Goal: Information Seeking & Learning: Learn about a topic

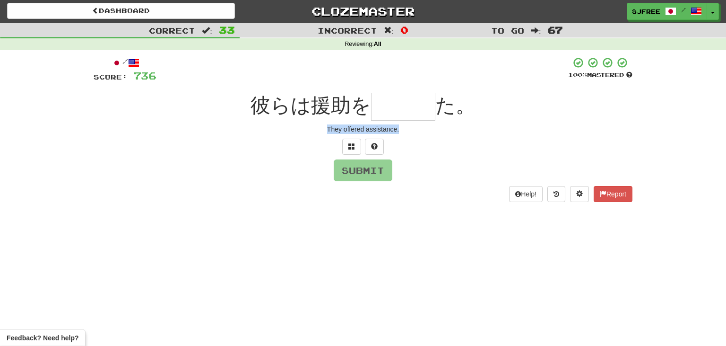
scroll to position [1, 0]
click at [351, 145] on span at bounding box center [351, 146] width 7 height 7
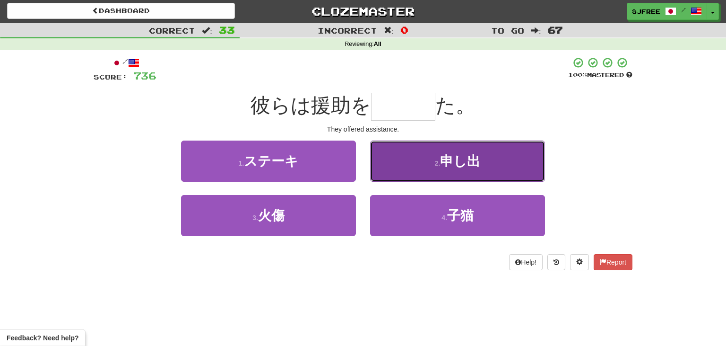
click at [430, 155] on button "2 . 申し出" at bounding box center [457, 160] width 175 height 41
type input "***"
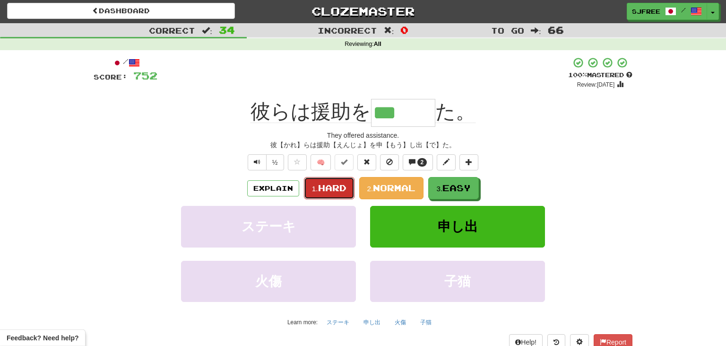
click at [336, 188] on span "Hard" at bounding box center [332, 188] width 28 height 10
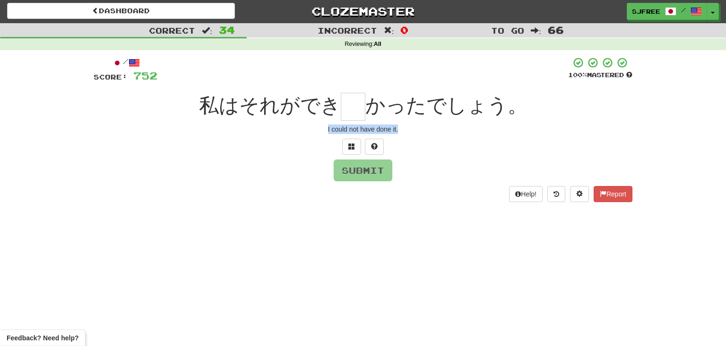
drag, startPoint x: 324, startPoint y: 128, endPoint x: 433, endPoint y: 134, distance: 109.4
click at [433, 134] on div "/ Score: 752 100 % Mastered 私はそれができ かったでしょう。 I could not have done it. Submit H…" at bounding box center [363, 129] width 539 height 145
copy div "I could not have done it."
click at [346, 107] on input "text" at bounding box center [353, 107] width 25 height 28
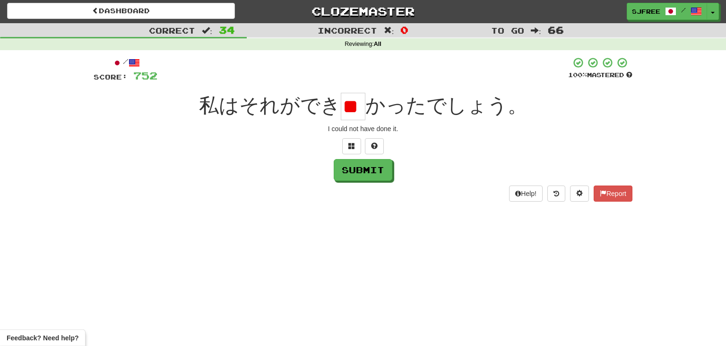
type input "*"
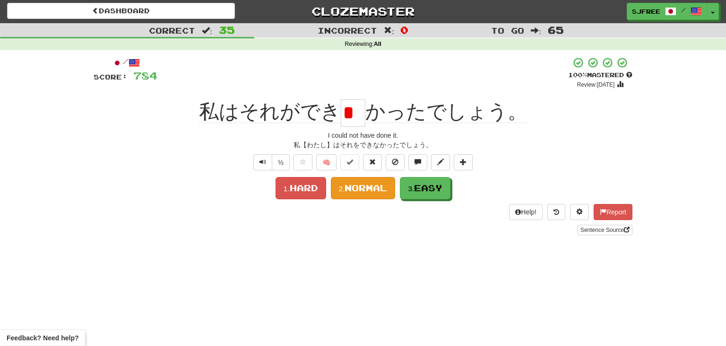
type input "*"
click at [339, 191] on small "2." at bounding box center [342, 188] width 6 height 8
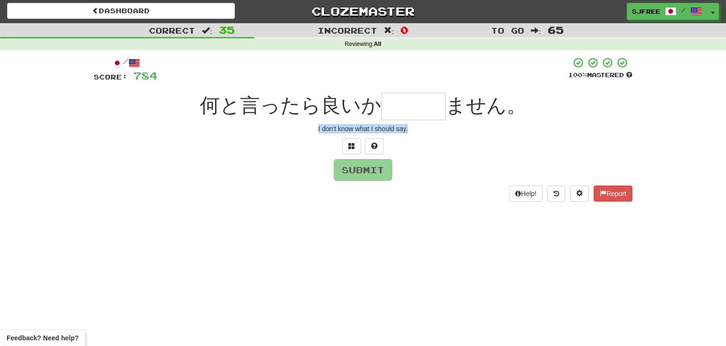
drag, startPoint x: 313, startPoint y: 130, endPoint x: 416, endPoint y: 134, distance: 102.2
click at [416, 134] on div "/ Score: 784 100 % Mastered 何と言ったら良いか ません。 I don't know what I should say. Subm…" at bounding box center [363, 129] width 539 height 145
copy div "I don't know what I should say."
click at [412, 104] on input "text" at bounding box center [414, 106] width 64 height 27
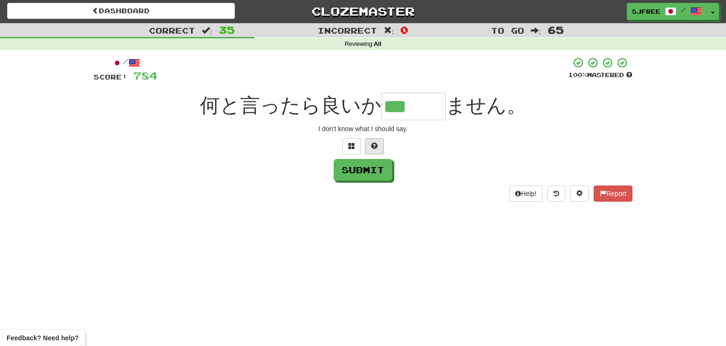
type input "***"
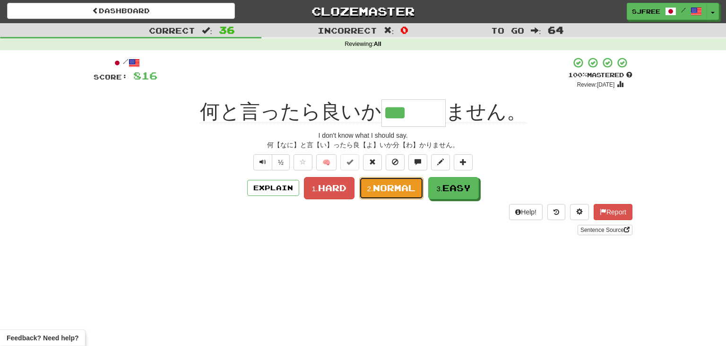
click at [392, 191] on span "Normal" at bounding box center [394, 188] width 43 height 10
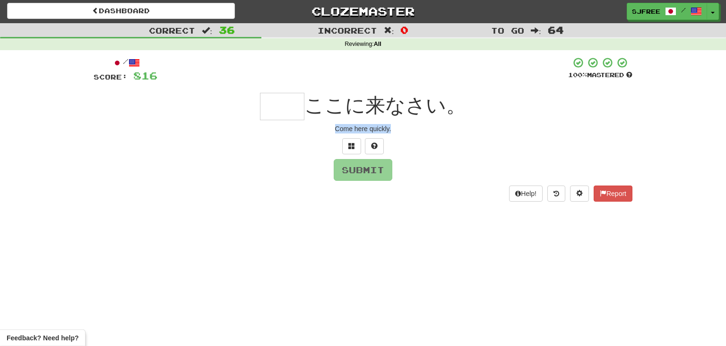
drag, startPoint x: 333, startPoint y: 130, endPoint x: 400, endPoint y: 134, distance: 67.3
click at [400, 134] on div "/ Score: 816 100 % Mastered ここに来なさい。 Come here quickly. Submit Help! Report" at bounding box center [363, 129] width 539 height 145
copy div "Come here quickly."
click at [295, 105] on input "text" at bounding box center [282, 106] width 44 height 27
type input "**"
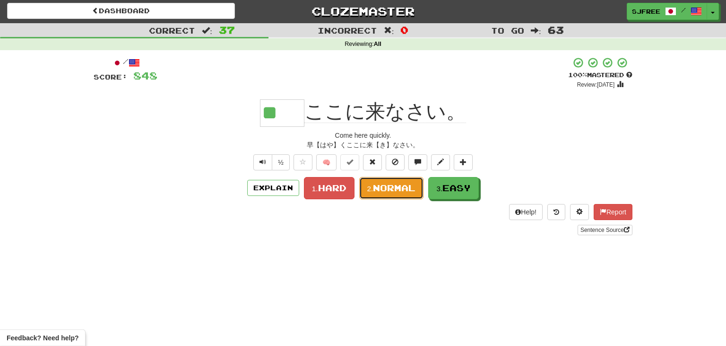
click at [379, 186] on span "Normal" at bounding box center [394, 188] width 43 height 10
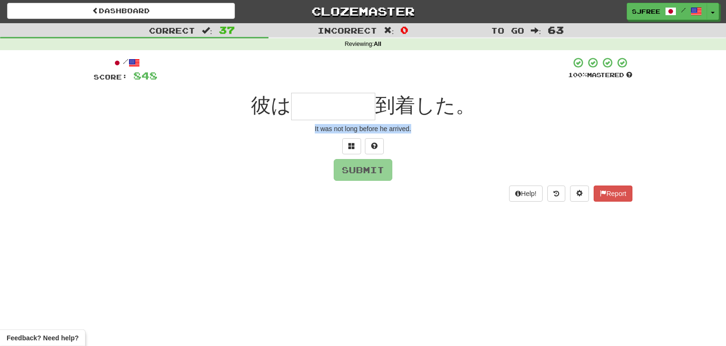
drag, startPoint x: 309, startPoint y: 126, endPoint x: 443, endPoint y: 140, distance: 134.5
click at [443, 140] on div "/ Score: 848 100 % Mastered 彼は 到着した。 It was not long before he arrived. Submit …" at bounding box center [363, 129] width 539 height 145
copy div "It was not long before he arrived."
click at [316, 107] on input "text" at bounding box center [333, 106] width 84 height 27
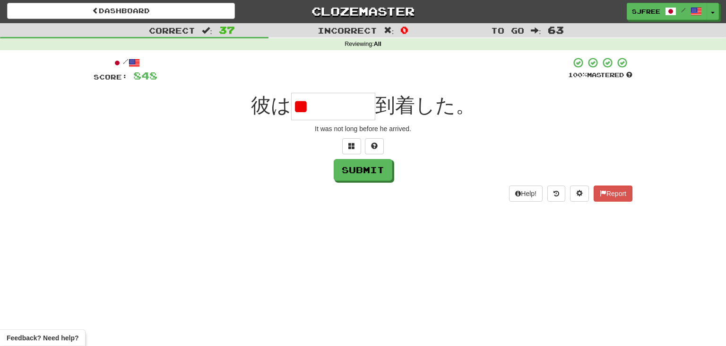
type input "*"
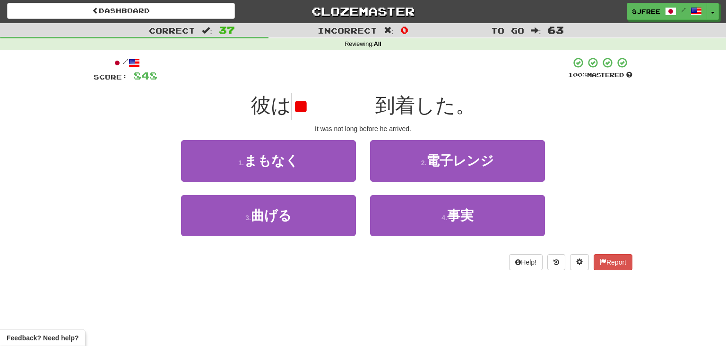
type input "*"
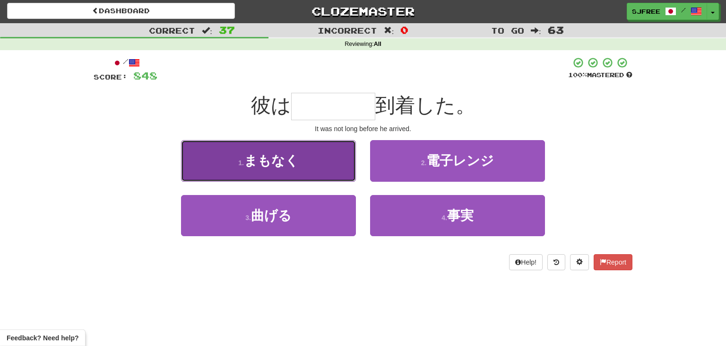
click at [307, 159] on button "1 . まもなく" at bounding box center [268, 160] width 175 height 41
type input "****"
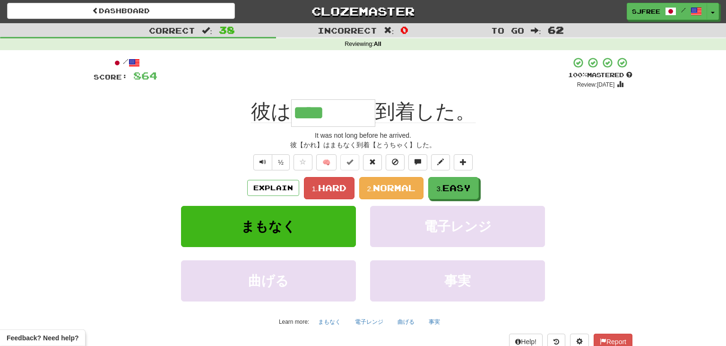
click at [181, 121] on div "彼は **** 到着した。" at bounding box center [363, 112] width 539 height 27
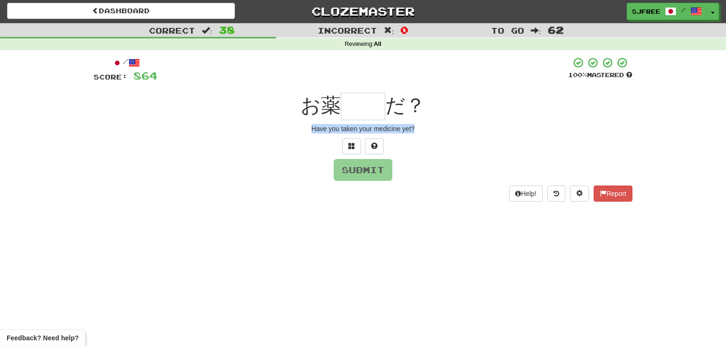
drag, startPoint x: 309, startPoint y: 132, endPoint x: 447, endPoint y: 138, distance: 138.2
click at [447, 138] on div "/ Score: 864 100 % Mastered お薬 だ？ Have you taken your medicine yet? Submit Help…" at bounding box center [363, 129] width 539 height 145
copy div "Have you taken your medicine yet?"
click at [358, 113] on input "text" at bounding box center [363, 106] width 44 height 27
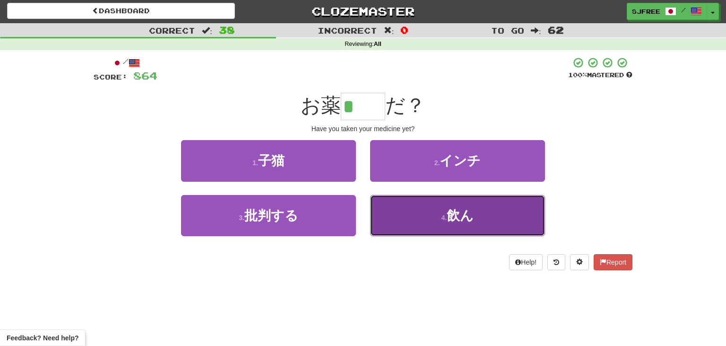
click at [424, 215] on button "4 . 飲ん" at bounding box center [457, 215] width 175 height 41
type input "**"
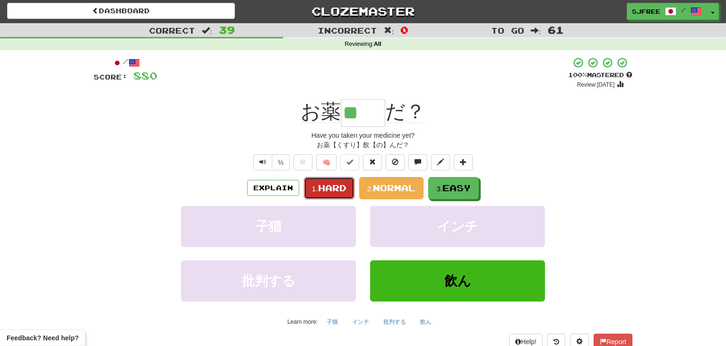
click at [330, 185] on span "Hard" at bounding box center [332, 188] width 28 height 10
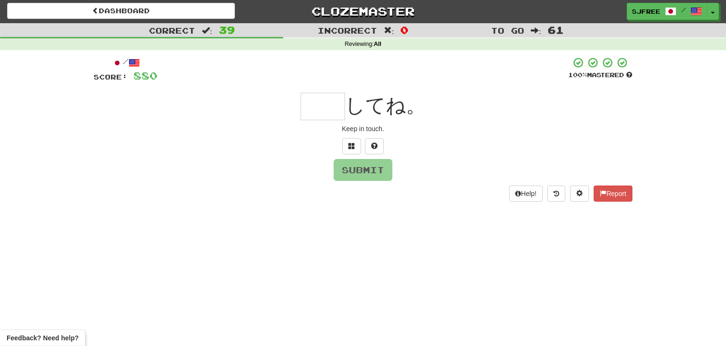
drag, startPoint x: 336, startPoint y: 127, endPoint x: 445, endPoint y: 121, distance: 109.4
click at [445, 121] on div "/ Score: 880 100 % Mastered してね。 Keep in touch. Submit Help! Report" at bounding box center [363, 129] width 539 height 145
drag, startPoint x: 341, startPoint y: 128, endPoint x: 414, endPoint y: 133, distance: 73.5
click at [414, 133] on div "Keep in touch." at bounding box center [363, 128] width 539 height 9
copy div "Keep in touch."
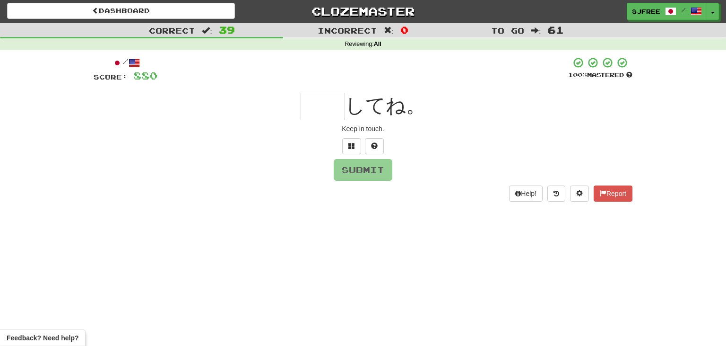
click at [319, 106] on input "text" at bounding box center [323, 106] width 44 height 27
type input "**"
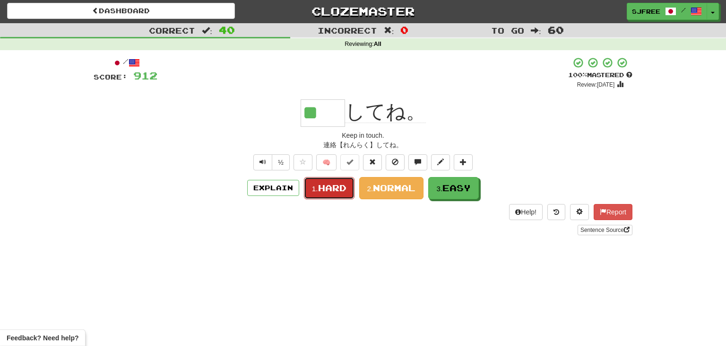
click at [324, 196] on button "1. Hard" at bounding box center [329, 188] width 51 height 22
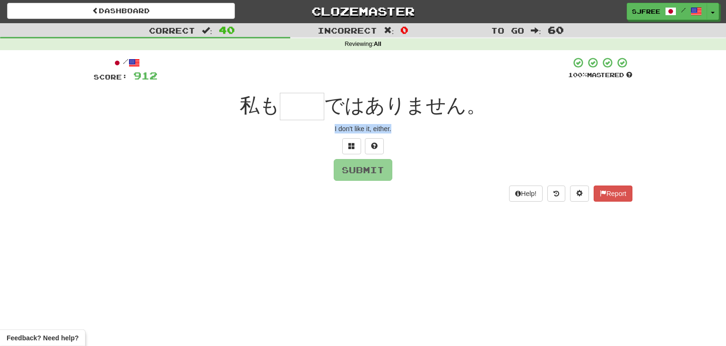
drag, startPoint x: 333, startPoint y: 126, endPoint x: 439, endPoint y: 138, distance: 107.0
click at [439, 138] on div "/ Score: 912 100 % Mastered 私も ではありません。 I don't like it, either. Submit Help! R…" at bounding box center [363, 129] width 539 height 145
copy div "I don't like it, either."
click at [287, 72] on div at bounding box center [362, 70] width 411 height 26
click at [305, 102] on input "text" at bounding box center [302, 106] width 44 height 27
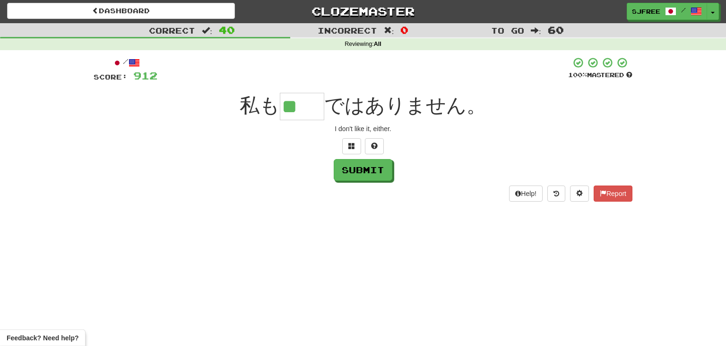
type input "**"
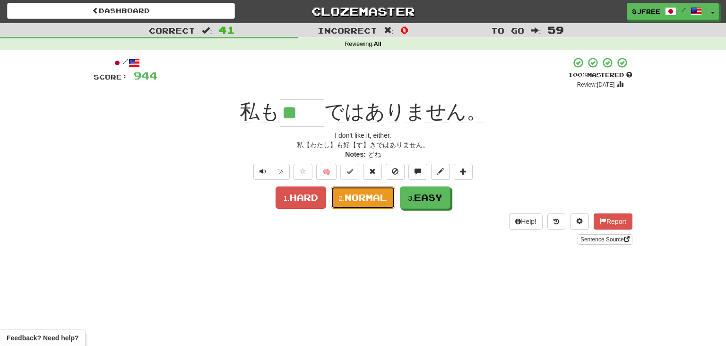
click at [364, 205] on button "2. Normal" at bounding box center [363, 197] width 65 height 22
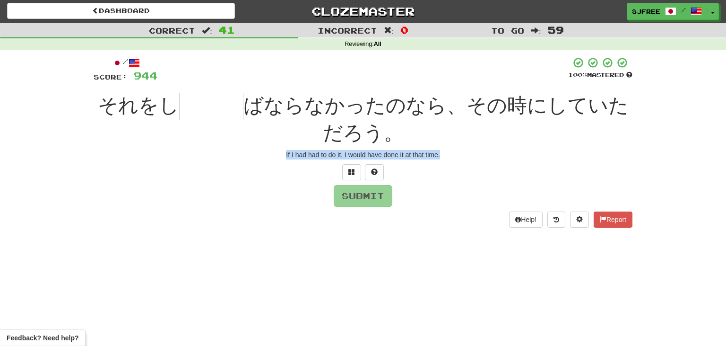
drag, startPoint x: 279, startPoint y: 153, endPoint x: 466, endPoint y: 168, distance: 187.9
click at [466, 168] on div "/ Score: 944 100 % Mastered それをし ばならなかったのなら、その時にしていただろう。 If I had had to do it,…" at bounding box center [363, 142] width 539 height 171
copy div "If I had had to do it, I would have done it at that time."
click at [218, 107] on input "text" at bounding box center [211, 106] width 64 height 27
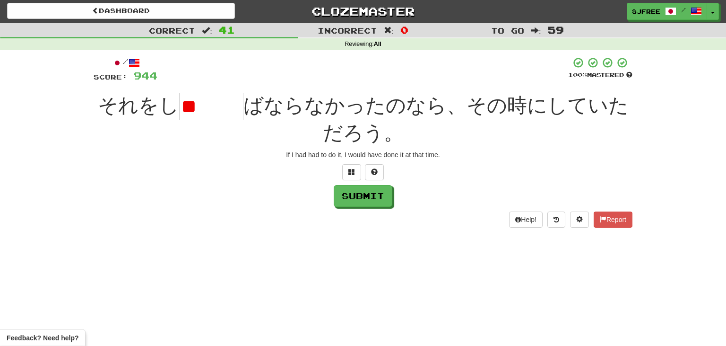
type input "*"
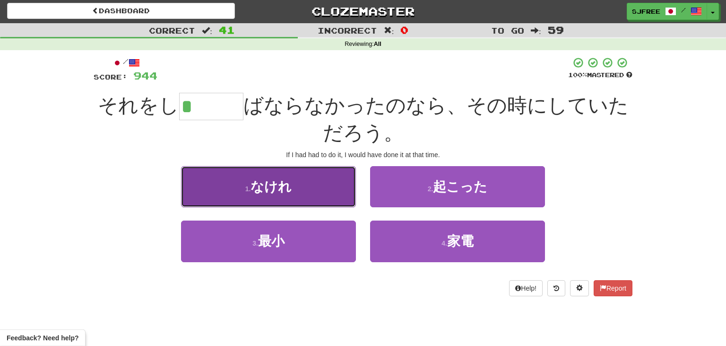
click at [296, 182] on button "1 . なけれ" at bounding box center [268, 186] width 175 height 41
type input "***"
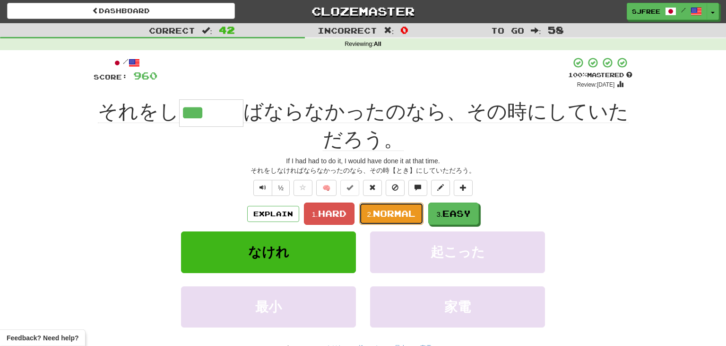
click at [383, 218] on span "Normal" at bounding box center [394, 213] width 43 height 10
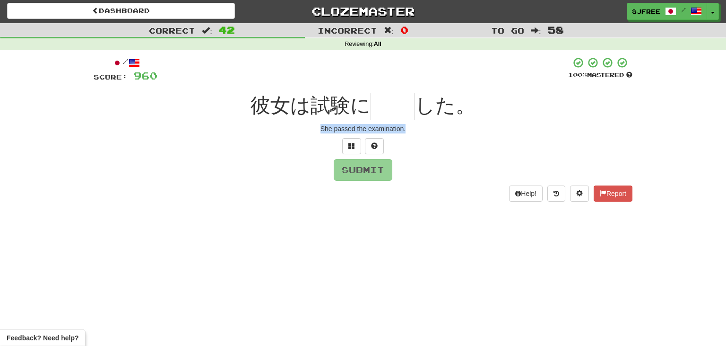
drag, startPoint x: 315, startPoint y: 126, endPoint x: 444, endPoint y: 132, distance: 129.7
click at [444, 132] on div "She passed the examination." at bounding box center [363, 128] width 539 height 9
copy div "She passed the examination."
click at [381, 107] on input "text" at bounding box center [393, 106] width 44 height 27
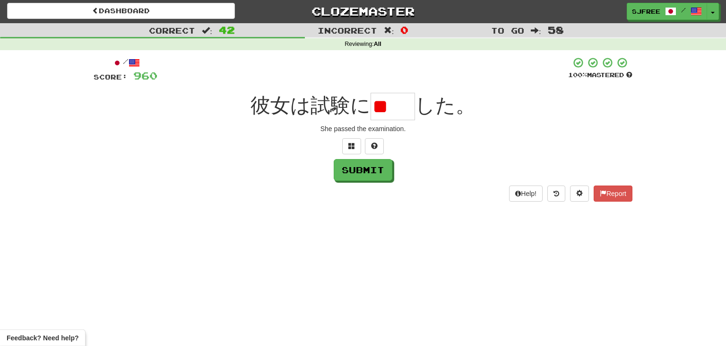
type input "*"
click at [375, 108] on input "text" at bounding box center [393, 106] width 44 height 27
paste input "**"
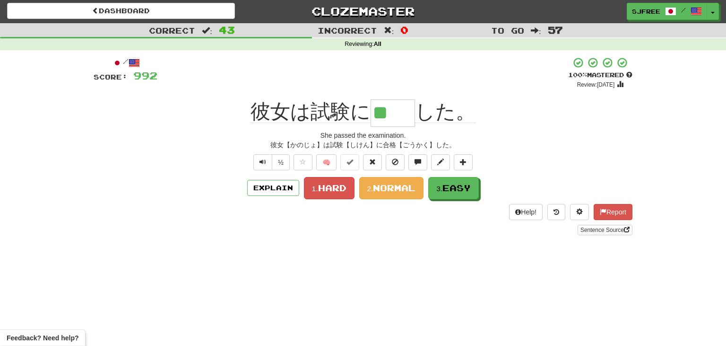
drag, startPoint x: 377, startPoint y: 114, endPoint x: 459, endPoint y: 116, distance: 81.8
click at [415, 116] on input "**" at bounding box center [393, 112] width 44 height 27
type input "**"
click at [453, 128] on div "/ Score: 992 + 32 100 % Mastered Review: [DATE] 彼女は試験に ** した。 She passed the ex…" at bounding box center [363, 146] width 539 height 178
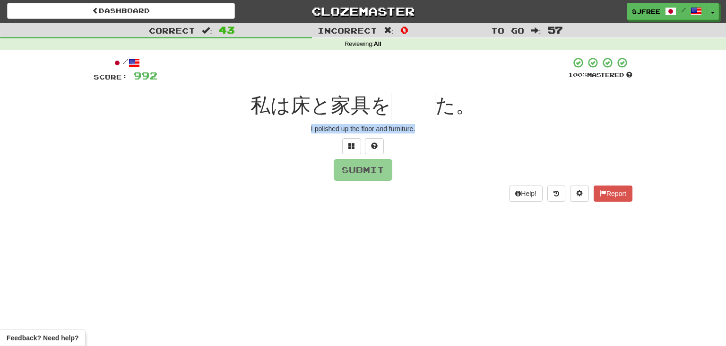
drag, startPoint x: 301, startPoint y: 127, endPoint x: 457, endPoint y: 135, distance: 155.8
click at [457, 135] on div "/ Score: 992 100 % Mastered 私は床と家具を た。 I polished up the floor and furniture. S…" at bounding box center [363, 129] width 539 height 145
copy div "I polished up the floor and furniture."
click at [405, 101] on input "text" at bounding box center [413, 106] width 44 height 27
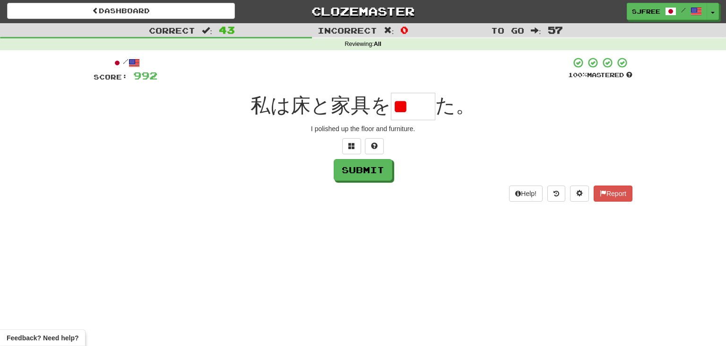
type input "*"
click at [406, 114] on input "text" at bounding box center [413, 106] width 44 height 27
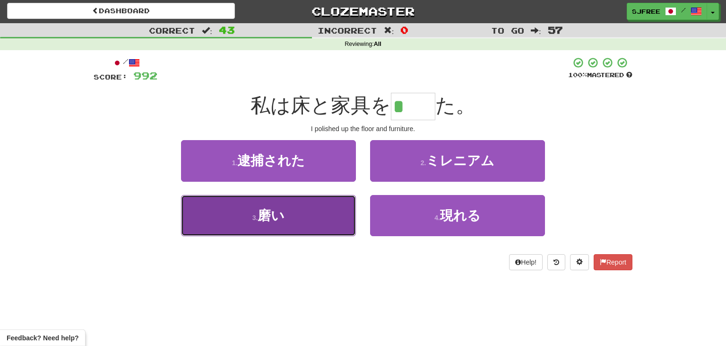
click at [303, 207] on button "3 . 磨い" at bounding box center [268, 215] width 175 height 41
type input "**"
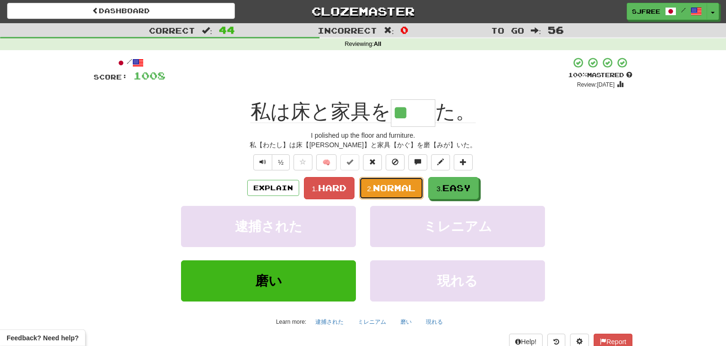
click at [389, 198] on button "2. Normal" at bounding box center [391, 188] width 65 height 22
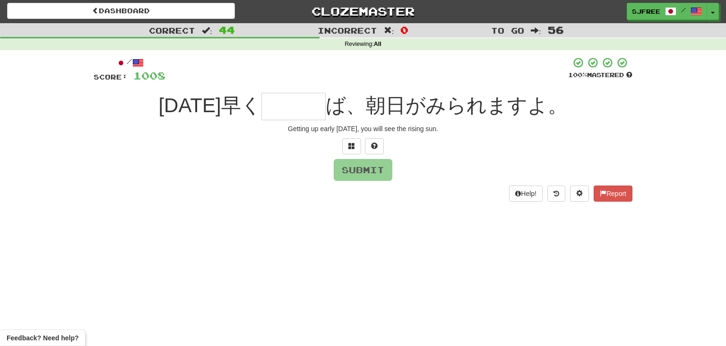
drag, startPoint x: 285, startPoint y: 127, endPoint x: 475, endPoint y: 131, distance: 190.6
click at [475, 131] on div "Getting up early [DATE], you will see the rising sun." at bounding box center [363, 128] width 539 height 9
click at [274, 107] on input "text" at bounding box center [293, 106] width 64 height 27
type input "*"
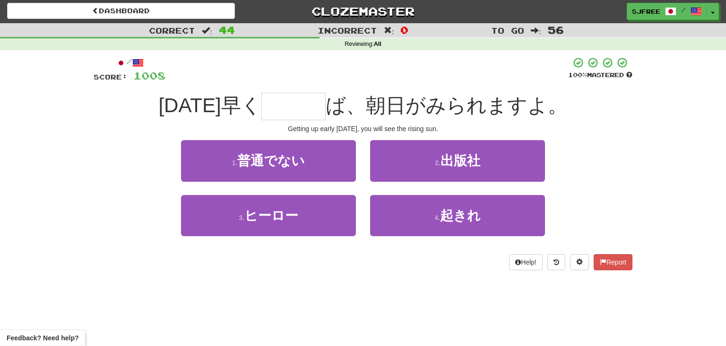
click at [434, 130] on div "Getting up early [DATE], you will see the rising sun." at bounding box center [363, 128] width 539 height 9
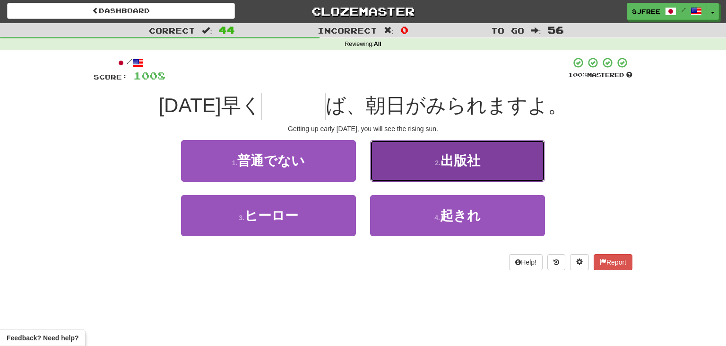
click at [465, 166] on span "出版社" at bounding box center [461, 160] width 40 height 15
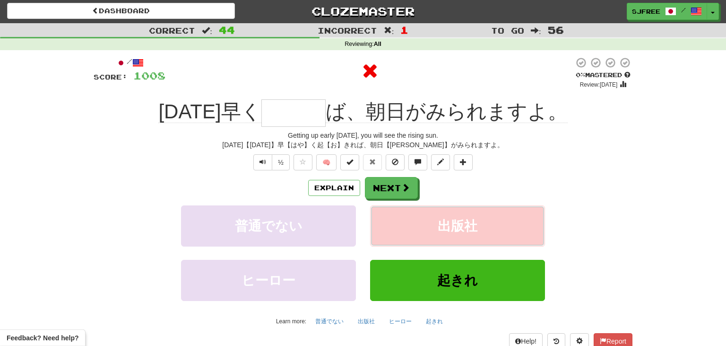
type input "***"
click at [304, 77] on div at bounding box center [369, 73] width 409 height 32
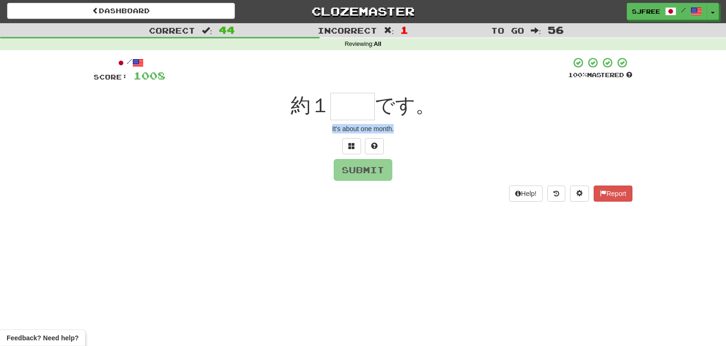
drag, startPoint x: 328, startPoint y: 131, endPoint x: 430, endPoint y: 141, distance: 103.2
click at [430, 141] on div "/ Score: [DATE] 100 % Mastered 約１ です。 It's about one month. Submit Help! Report" at bounding box center [363, 129] width 539 height 145
click at [347, 98] on input "text" at bounding box center [353, 106] width 44 height 27
type input "**"
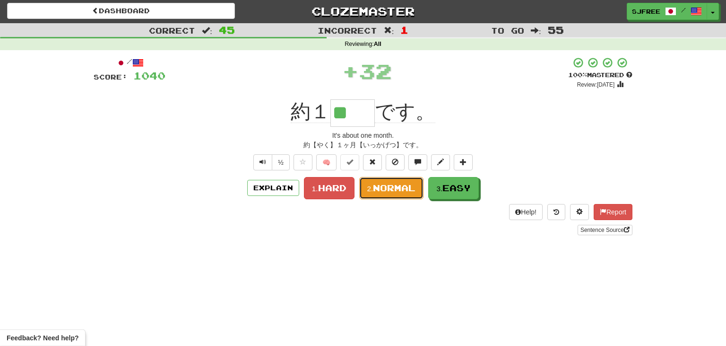
click at [384, 189] on span "Normal" at bounding box center [394, 188] width 43 height 10
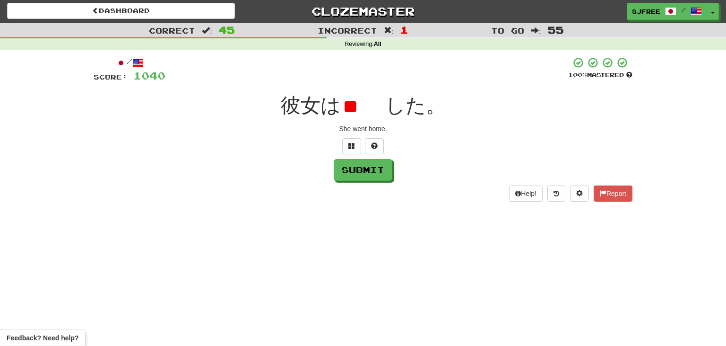
type input "*"
drag, startPoint x: 339, startPoint y: 126, endPoint x: 426, endPoint y: 130, distance: 87.1
click at [426, 130] on div "She went home." at bounding box center [363, 128] width 539 height 9
click at [361, 113] on input "text" at bounding box center [363, 106] width 44 height 27
type input "*"
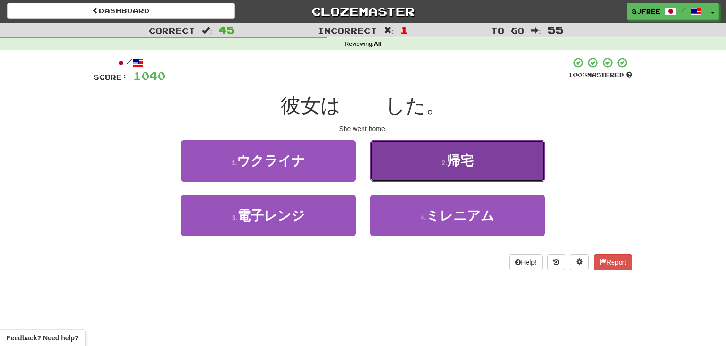
click at [430, 165] on button "2 . 帰宅" at bounding box center [457, 160] width 175 height 41
type input "**"
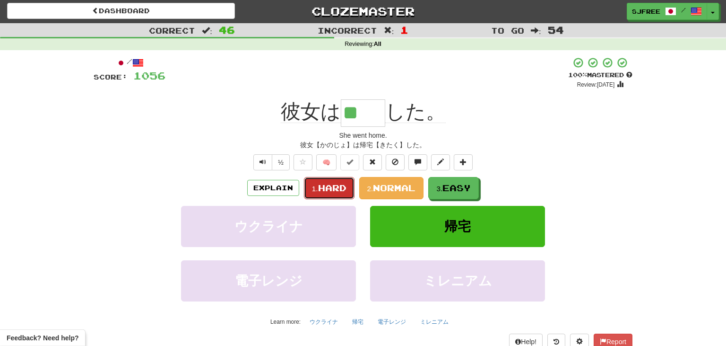
click at [334, 183] on span "Hard" at bounding box center [332, 188] width 28 height 10
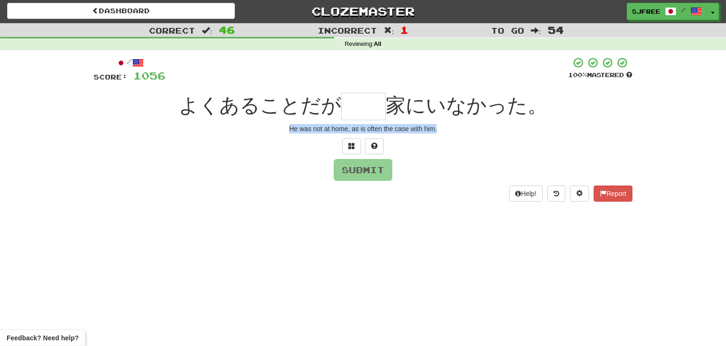
drag, startPoint x: 287, startPoint y: 126, endPoint x: 483, endPoint y: 137, distance: 196.1
click at [483, 137] on div "/ Score: [DATE] 100 % Mastered よくあることだが 家にいなかった。 He was not at home, as is ofte…" at bounding box center [363, 129] width 539 height 145
click at [355, 114] on input "text" at bounding box center [363, 106] width 44 height 27
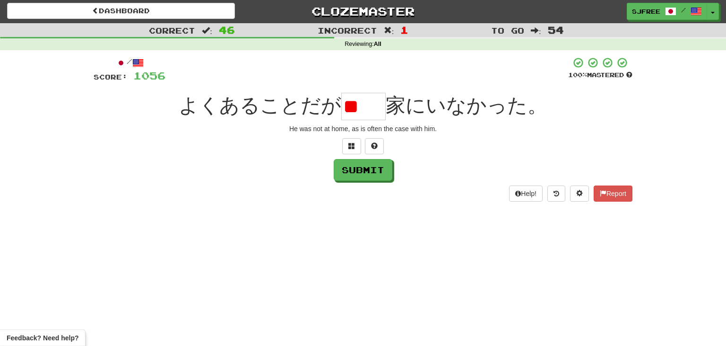
type input "*"
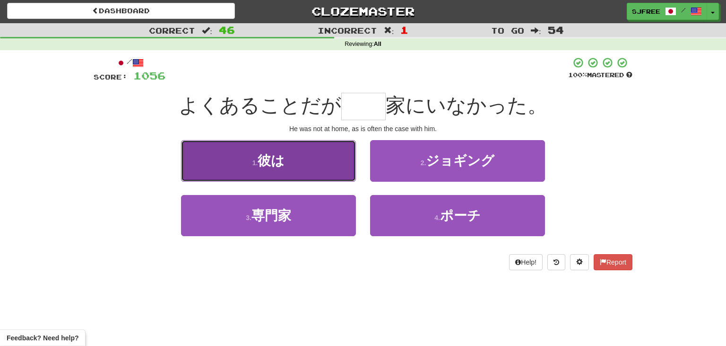
click at [311, 170] on button "1 . 彼は" at bounding box center [268, 160] width 175 height 41
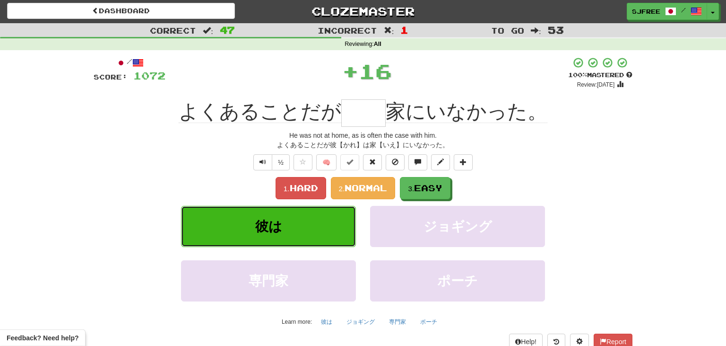
type input "**"
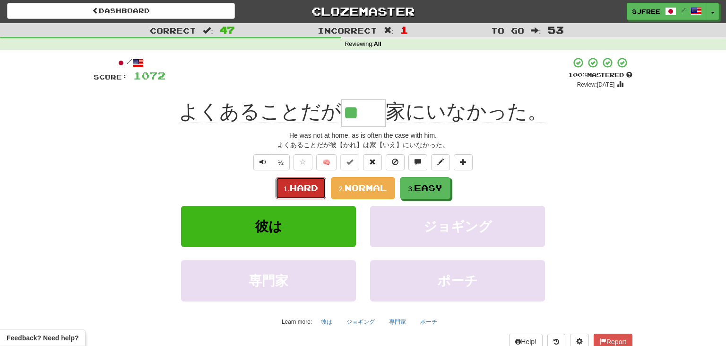
click at [320, 189] on button "1. Hard" at bounding box center [301, 188] width 51 height 22
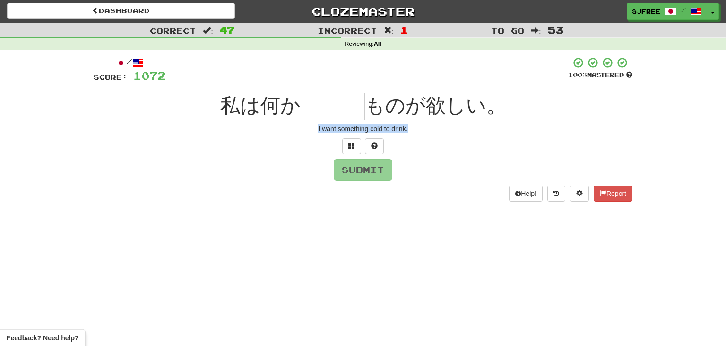
drag, startPoint x: 319, startPoint y: 128, endPoint x: 444, endPoint y: 136, distance: 125.1
click at [444, 136] on div "/ Score: [DATE] 100 % Mastered 私は何か ものが欲しい。 I want something cold to drink. Sub…" at bounding box center [363, 129] width 539 height 145
click at [313, 107] on input "text" at bounding box center [333, 106] width 64 height 27
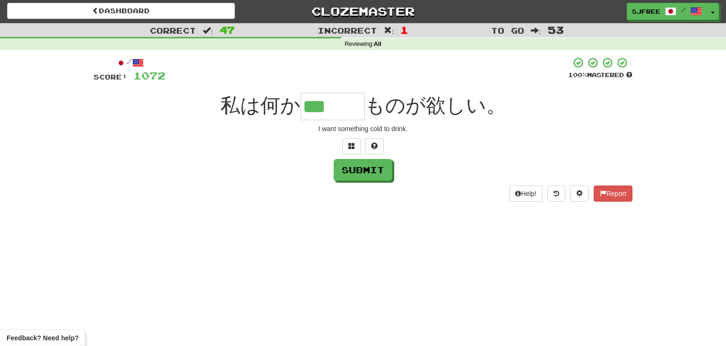
type input "***"
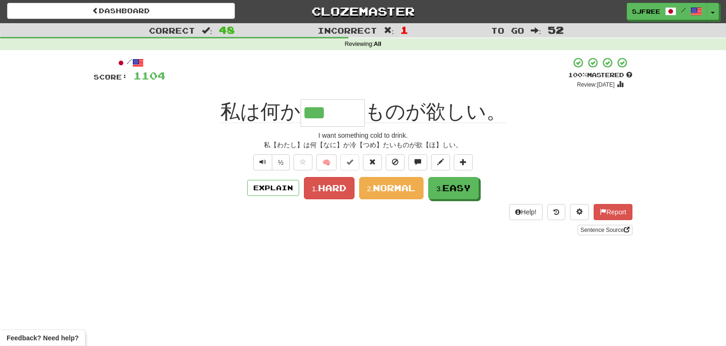
click at [261, 88] on div "+ 32" at bounding box center [366, 73] width 403 height 32
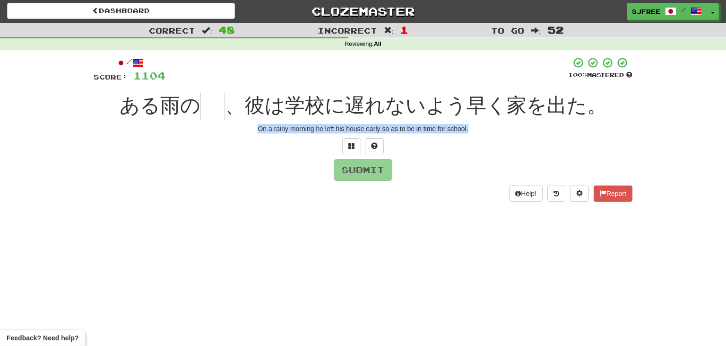
drag, startPoint x: 258, startPoint y: 127, endPoint x: 524, endPoint y: 135, distance: 266.8
click at [524, 135] on div "/ Score: [DATE] 100 % Mastered ある雨の 、彼は学校に遅れないよう早く家を出た。 On a rainy morning he l…" at bounding box center [363, 129] width 539 height 145
click at [215, 105] on input "text" at bounding box center [212, 106] width 25 height 27
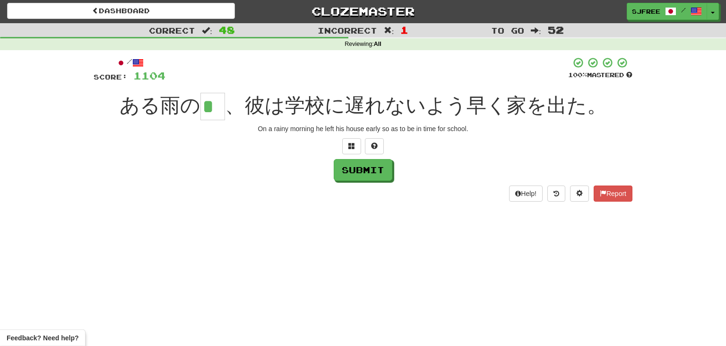
type input "*"
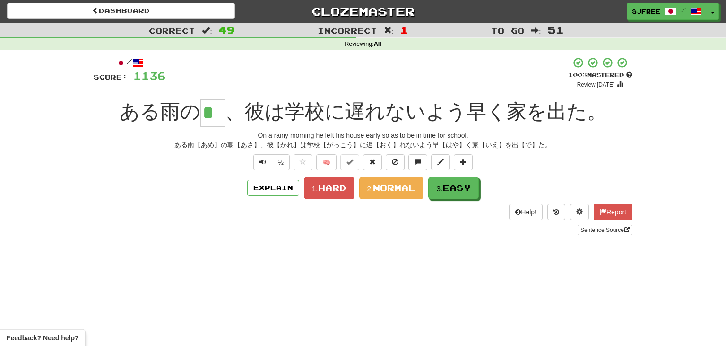
click at [112, 141] on div "ある雨【あめ】の朝【あさ】、彼【かれ】は学校【がっこう】に遅【おく】れないよう早【はや】く家【いえ】を出【で】た。" at bounding box center [363, 144] width 539 height 9
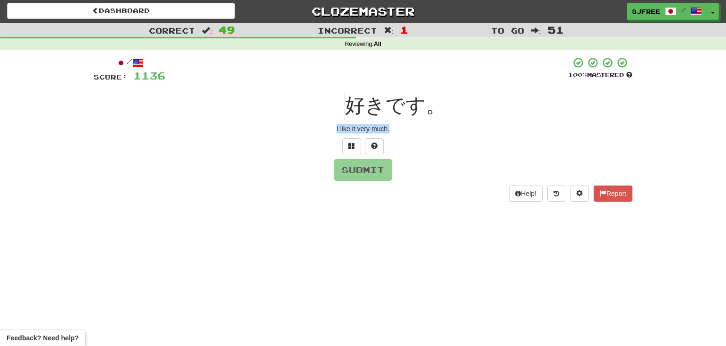
drag, startPoint x: 333, startPoint y: 128, endPoint x: 427, endPoint y: 123, distance: 94.2
click at [427, 123] on div "/ Score: [DATE] 100 % Mastered 好きです。 I like it very much. Submit Help! Report" at bounding box center [363, 129] width 539 height 145
click at [305, 104] on input "text" at bounding box center [313, 106] width 64 height 27
click at [305, 104] on input "*" at bounding box center [313, 106] width 64 height 27
type input "***"
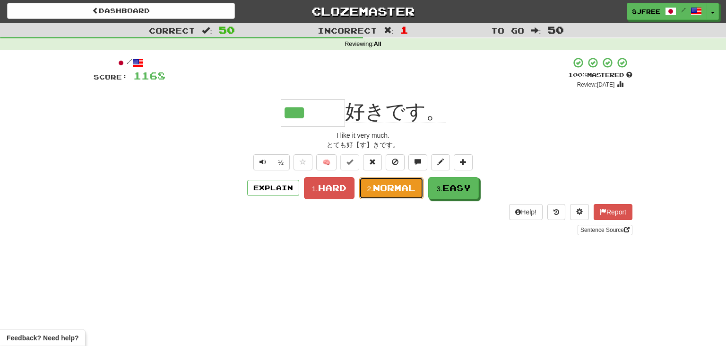
click at [384, 192] on button "2. Normal" at bounding box center [391, 188] width 65 height 22
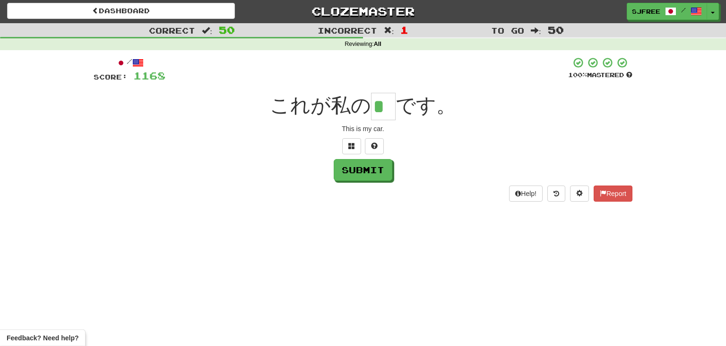
type input "*"
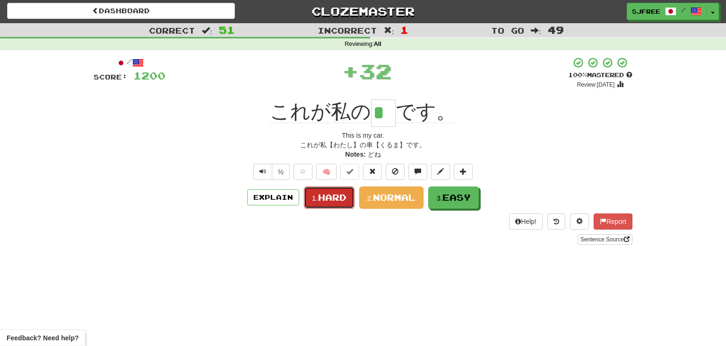
click at [326, 196] on span "Hard" at bounding box center [332, 197] width 28 height 10
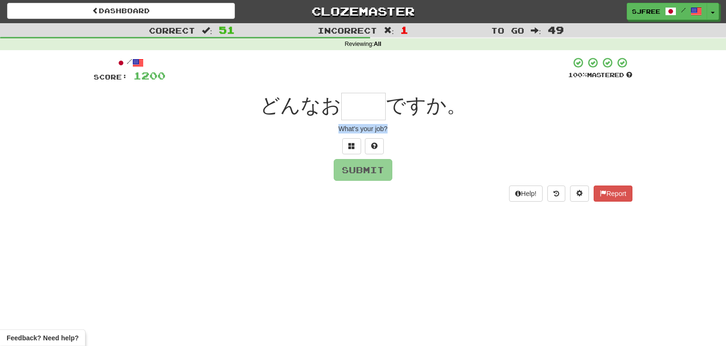
drag, startPoint x: 340, startPoint y: 125, endPoint x: 417, endPoint y: 131, distance: 77.4
click at [417, 131] on div "What's your job?" at bounding box center [363, 128] width 539 height 9
click at [360, 102] on input "text" at bounding box center [363, 106] width 44 height 27
type input "**"
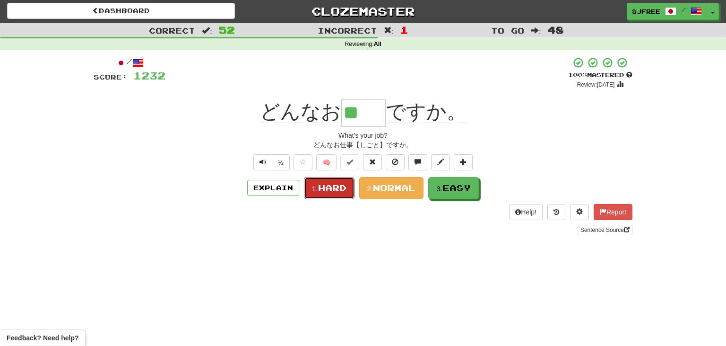
click at [334, 183] on span "Hard" at bounding box center [332, 188] width 28 height 10
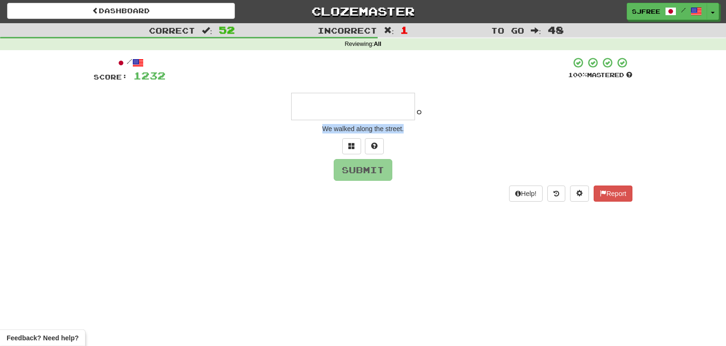
drag, startPoint x: 322, startPoint y: 128, endPoint x: 450, endPoint y: 137, distance: 128.0
click at [450, 137] on div "/ Score: [DATE] 100 % Mastered 。 We walked along the street. Submit Help! Report" at bounding box center [363, 129] width 539 height 145
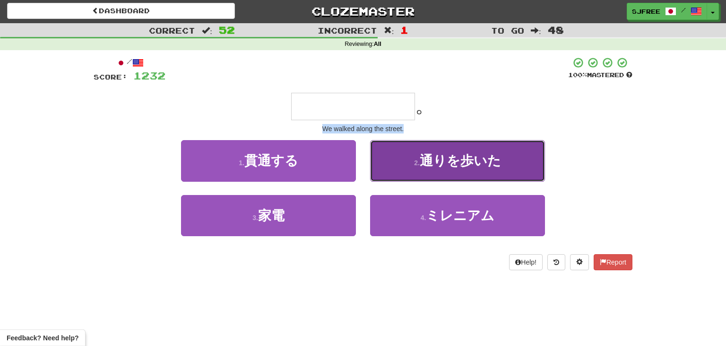
click at [487, 145] on button "2 . 通りを歩いた" at bounding box center [457, 160] width 175 height 41
type input "******"
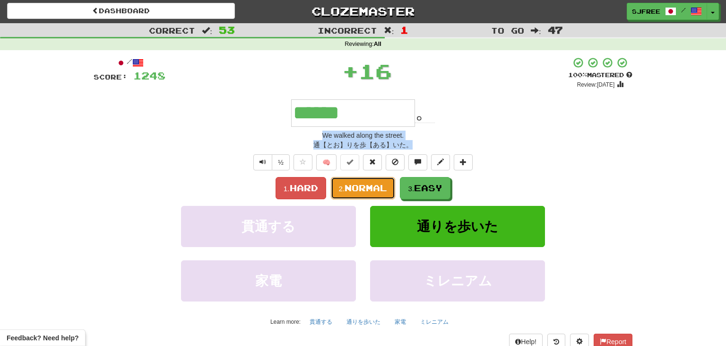
click at [355, 183] on span "Normal" at bounding box center [366, 188] width 43 height 10
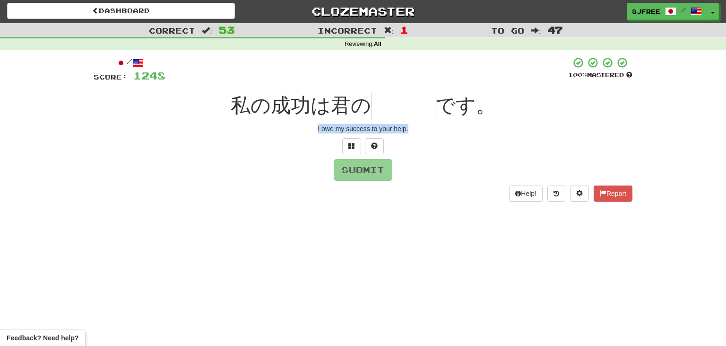
drag, startPoint x: 312, startPoint y: 129, endPoint x: 419, endPoint y: 136, distance: 107.6
click at [419, 136] on div "/ Score: [DATE] 100 % Mastered 私の成功は君の です。 I owe my success to your help. Submi…" at bounding box center [363, 129] width 539 height 145
click at [383, 102] on input "text" at bounding box center [403, 106] width 64 height 27
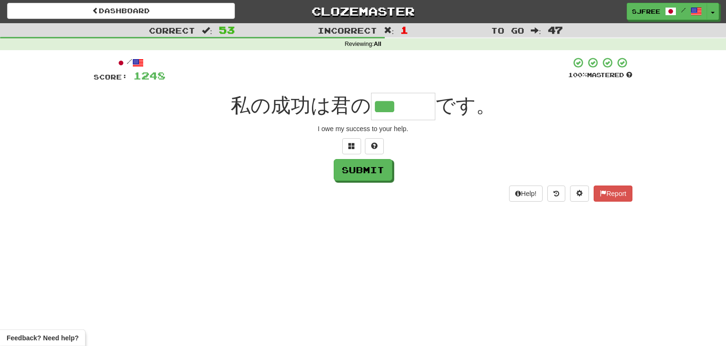
type input "***"
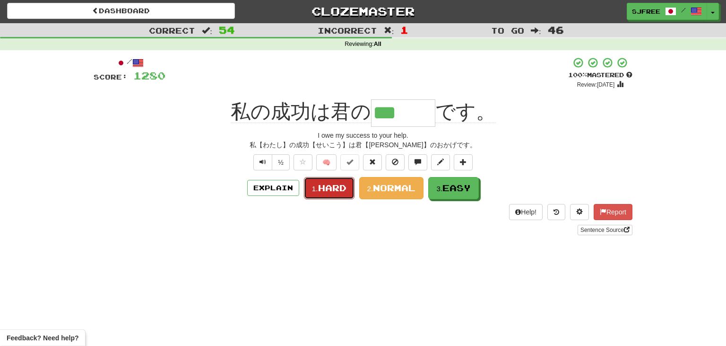
click at [321, 189] on span "Hard" at bounding box center [332, 188] width 28 height 10
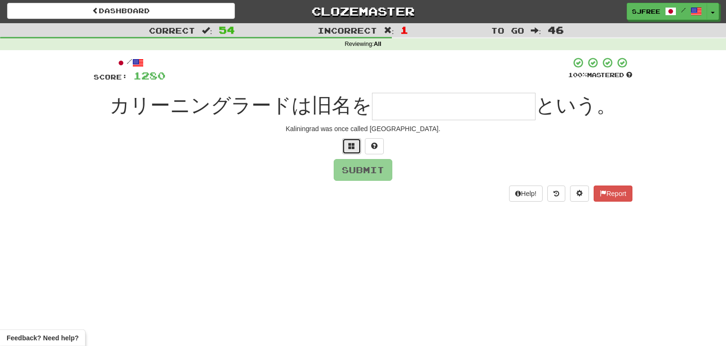
click at [346, 145] on button at bounding box center [351, 146] width 19 height 16
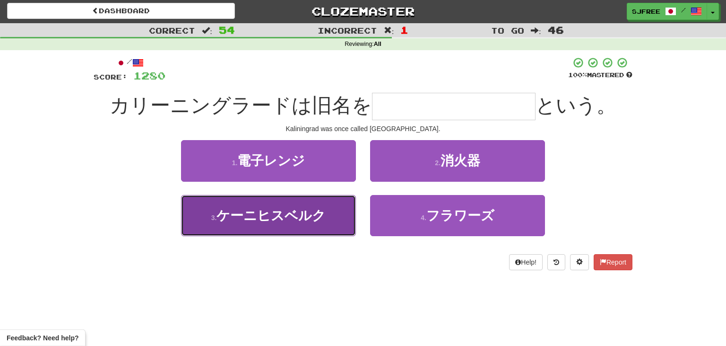
click at [321, 229] on button "3 . [GEOGRAPHIC_DATA]" at bounding box center [268, 215] width 175 height 41
type input "********"
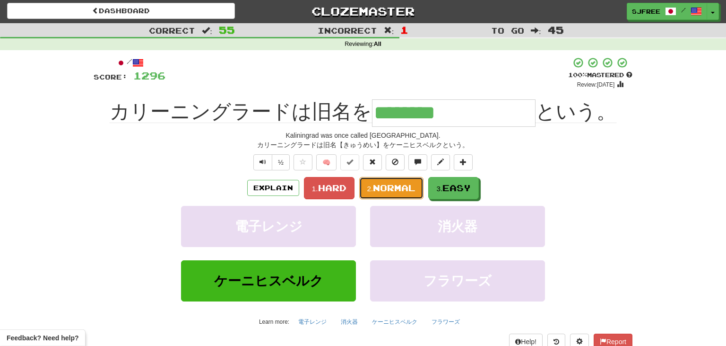
click at [376, 186] on span "Normal" at bounding box center [394, 188] width 43 height 10
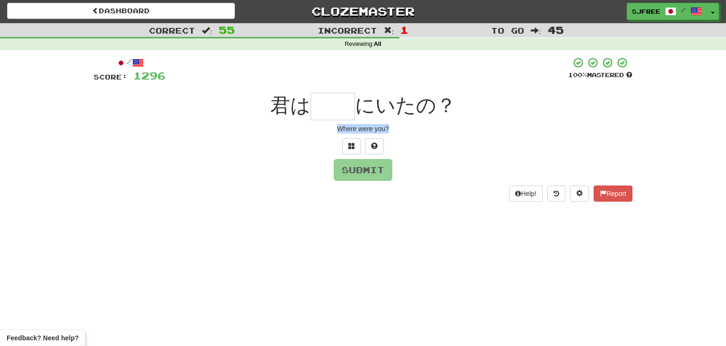
drag, startPoint x: 326, startPoint y: 128, endPoint x: 423, endPoint y: 128, distance: 96.5
click at [423, 128] on div "Where were you?" at bounding box center [363, 128] width 539 height 9
click at [332, 106] on input "text" at bounding box center [333, 106] width 44 height 27
type input "**"
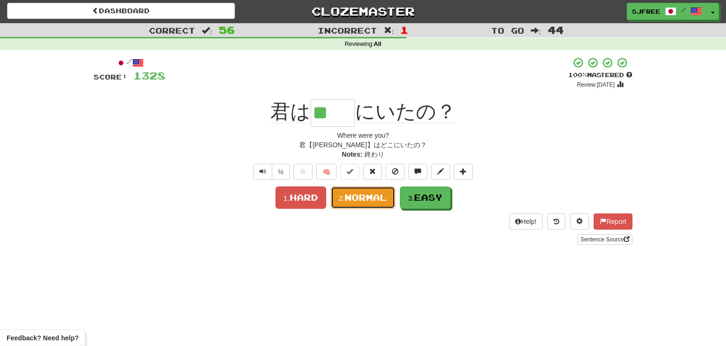
click at [357, 202] on button "2. Normal" at bounding box center [363, 197] width 65 height 22
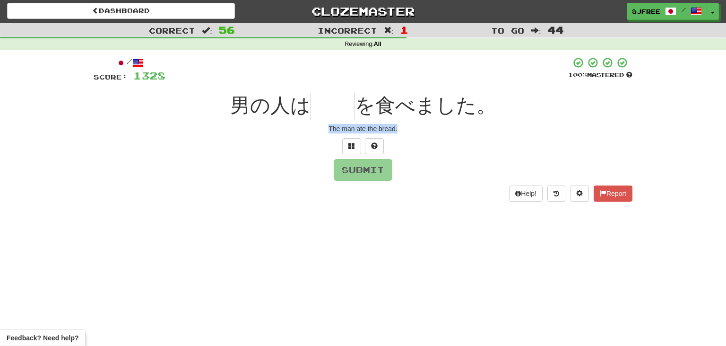
drag, startPoint x: 330, startPoint y: 124, endPoint x: 428, endPoint y: 128, distance: 98.9
click at [428, 128] on div "The man ate the bread." at bounding box center [363, 128] width 539 height 9
click at [335, 105] on input "text" at bounding box center [333, 106] width 44 height 27
type input "**"
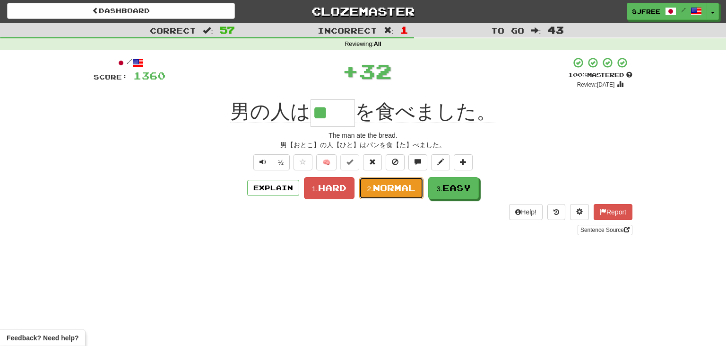
click at [392, 190] on span "Normal" at bounding box center [394, 188] width 43 height 10
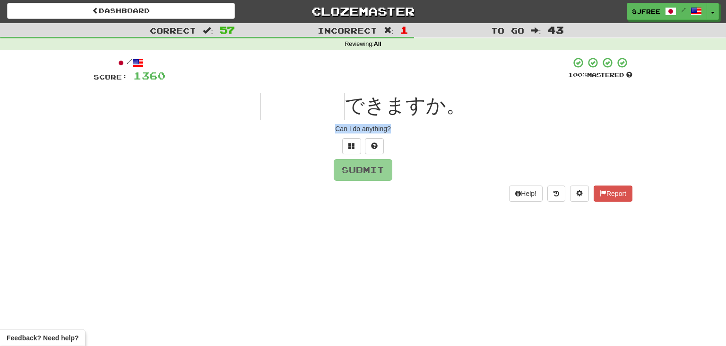
drag, startPoint x: 330, startPoint y: 130, endPoint x: 428, endPoint y: 133, distance: 98.4
click at [428, 133] on div "Can I do anything?" at bounding box center [363, 128] width 539 height 9
click at [299, 102] on input "text" at bounding box center [303, 106] width 84 height 27
type input "*"
click at [299, 99] on input "*" at bounding box center [303, 106] width 84 height 27
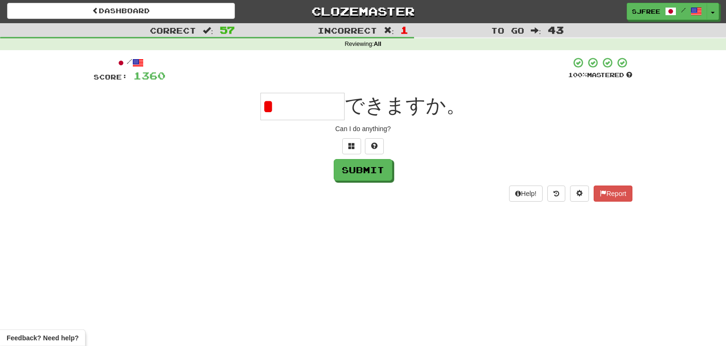
type input "*"
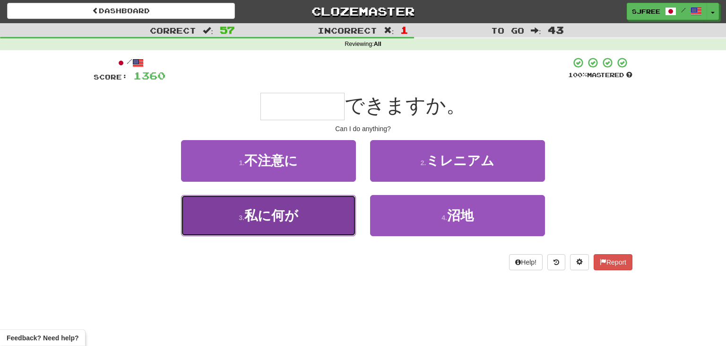
click at [313, 208] on button "3 . 私に何が" at bounding box center [268, 215] width 175 height 41
type input "****"
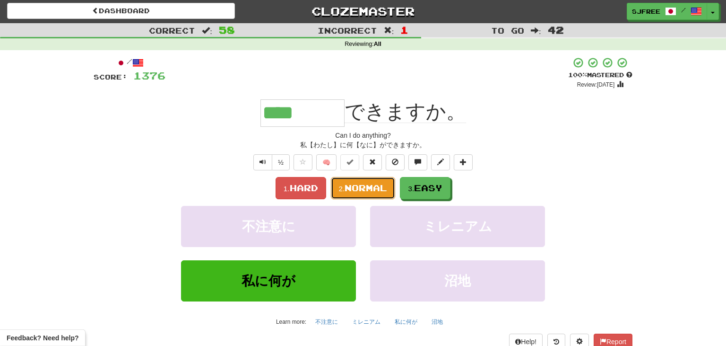
click at [366, 187] on span "Normal" at bounding box center [366, 188] width 43 height 10
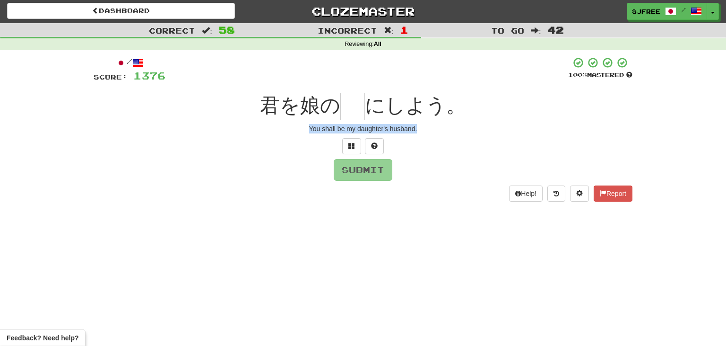
drag, startPoint x: 304, startPoint y: 128, endPoint x: 459, endPoint y: 131, distance: 154.6
click at [459, 131] on div "You shall be my daughter's husband." at bounding box center [363, 128] width 539 height 9
click at [353, 115] on input "text" at bounding box center [352, 106] width 25 height 27
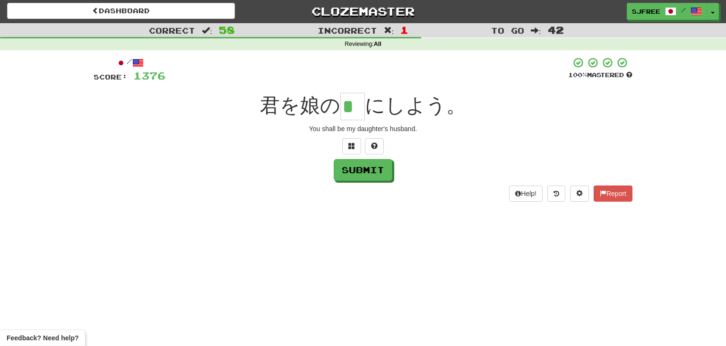
type input "*"
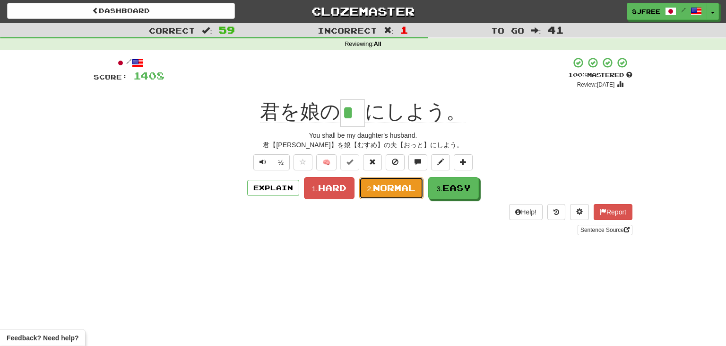
click at [392, 187] on span "Normal" at bounding box center [394, 188] width 43 height 10
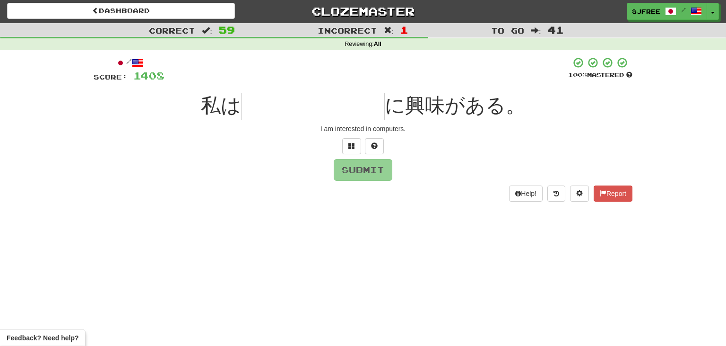
click at [320, 126] on div "I am interested in computers." at bounding box center [363, 128] width 539 height 9
click at [286, 104] on input "text" at bounding box center [313, 106] width 144 height 27
type input "*"
drag, startPoint x: 317, startPoint y: 132, endPoint x: 434, endPoint y: 143, distance: 117.8
click at [434, 143] on div "/ Score: [DATE] 100 % Mastered 私は に興味がある。 I am interested in computers. Submit …" at bounding box center [363, 129] width 539 height 145
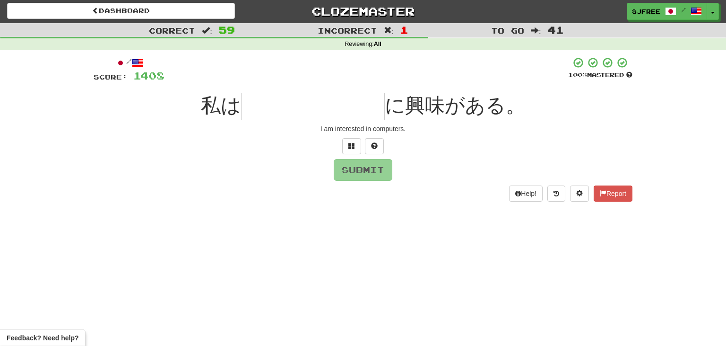
click at [291, 95] on input "text" at bounding box center [313, 106] width 144 height 27
type input "*******"
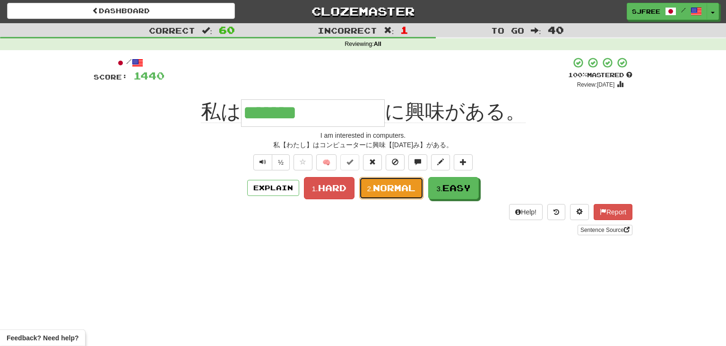
click at [399, 195] on button "2. Normal" at bounding box center [391, 188] width 65 height 22
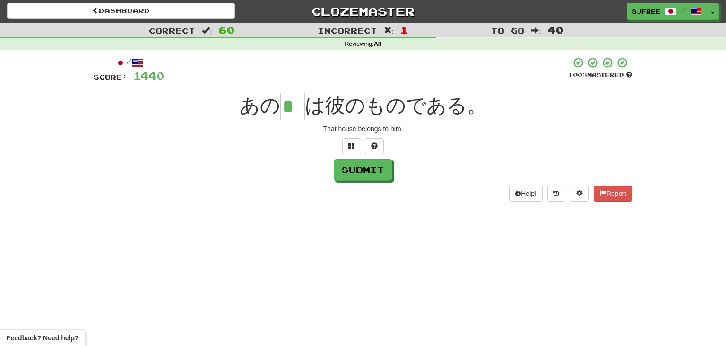
type input "*"
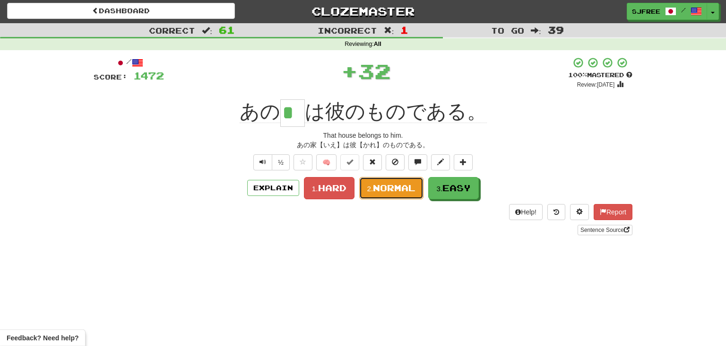
click at [397, 189] on span "Normal" at bounding box center [394, 188] width 43 height 10
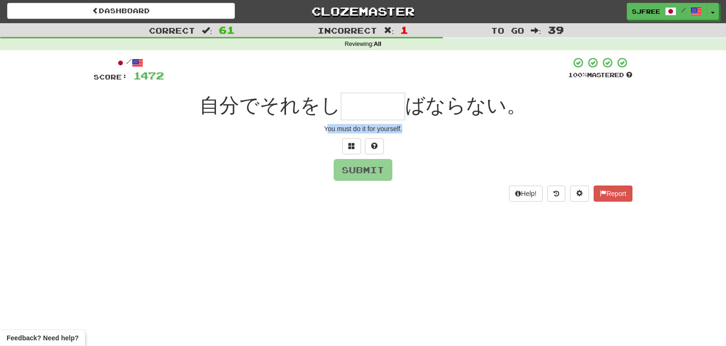
drag, startPoint x: 326, startPoint y: 130, endPoint x: 440, endPoint y: 134, distance: 114.0
click at [440, 134] on div "/ Score: [DATE] 100 % Mastered 自分でそれをし ばならない。 You must do it for yourself. Subm…" at bounding box center [363, 129] width 539 height 145
click at [275, 140] on div at bounding box center [363, 146] width 539 height 16
drag, startPoint x: 317, startPoint y: 128, endPoint x: 459, endPoint y: 134, distance: 142.4
click at [459, 134] on div "/ Score: [DATE] 100 % Mastered 自分でそれをし ばならない。 You must do it for yourself. Subm…" at bounding box center [363, 129] width 539 height 145
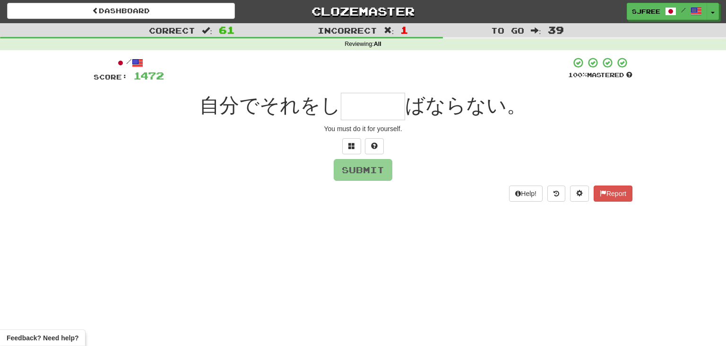
click at [371, 103] on input "text" at bounding box center [373, 106] width 64 height 27
type input "*"
click at [368, 116] on input "text" at bounding box center [373, 106] width 64 height 27
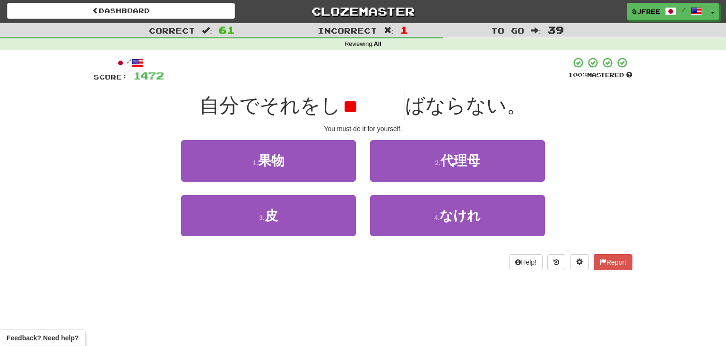
type input "*"
click at [410, 87] on div "/ Score: [DATE] 100 % Mastered 自分でそれをし ばならない。 You must do it for yourself. 1 . …" at bounding box center [363, 163] width 539 height 213
click at [373, 107] on input "text" at bounding box center [373, 106] width 64 height 27
type input "***"
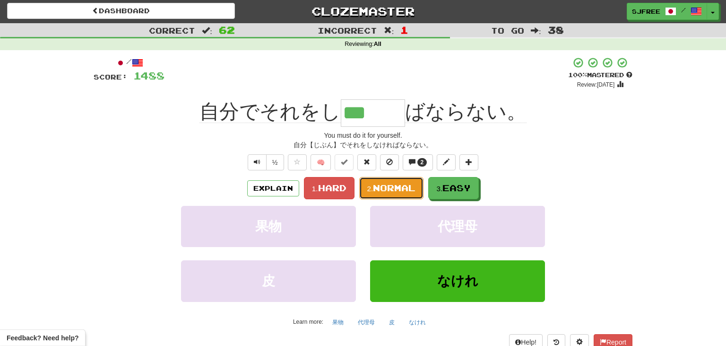
click at [385, 187] on span "Normal" at bounding box center [394, 188] width 43 height 10
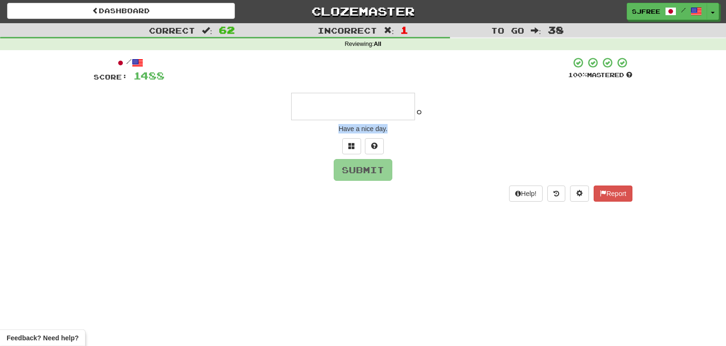
drag, startPoint x: 328, startPoint y: 132, endPoint x: 416, endPoint y: 132, distance: 87.5
click at [416, 132] on div "Have a nice day." at bounding box center [363, 128] width 539 height 9
click at [338, 109] on input "text" at bounding box center [353, 106] width 124 height 27
paste input "******"
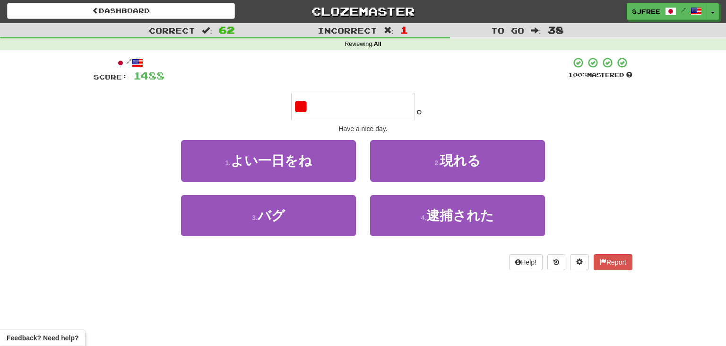
type input "*"
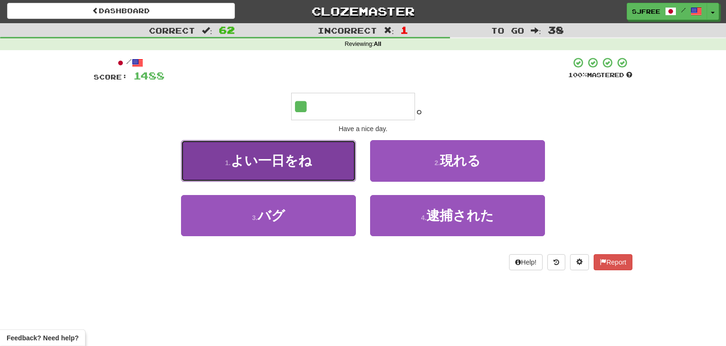
click at [230, 170] on button "1 . よい一日をね" at bounding box center [268, 160] width 175 height 41
type input "******"
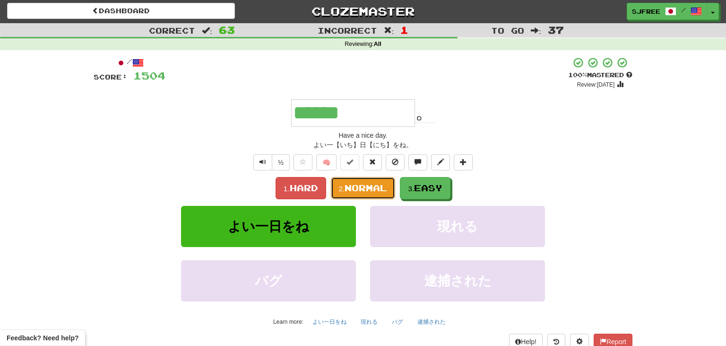
click at [371, 186] on span "Normal" at bounding box center [366, 188] width 43 height 10
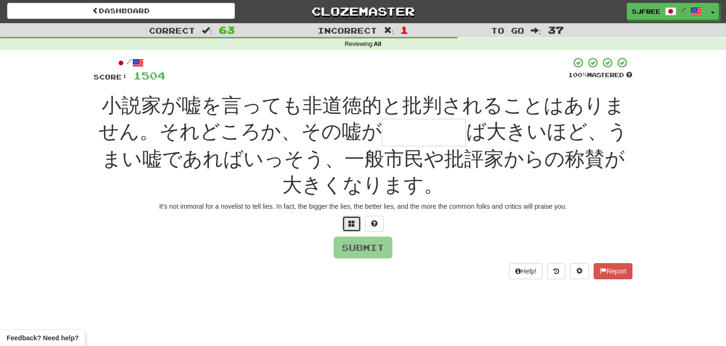
click at [351, 223] on span at bounding box center [351, 223] width 7 height 7
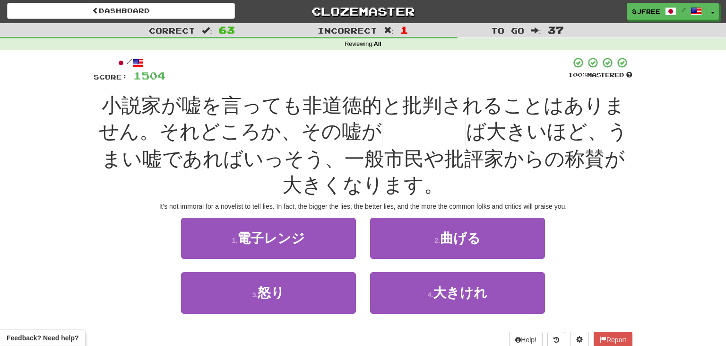
click at [389, 191] on span "ば大きいほど、うまい嘘であればいっそう、一般市民や批評家からの称賛が大きくなります。" at bounding box center [365, 158] width 526 height 76
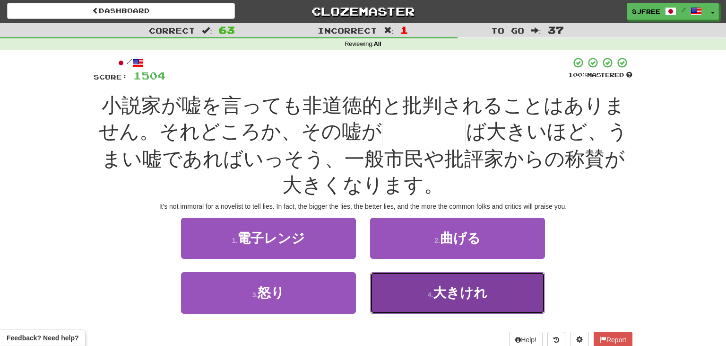
click at [428, 280] on button "4 . 大きけれ" at bounding box center [457, 292] width 175 height 41
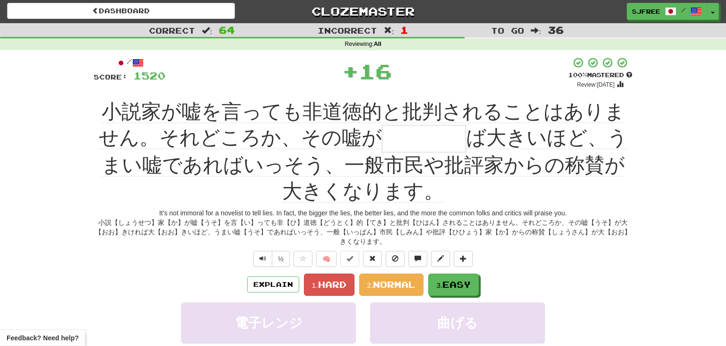
type input "****"
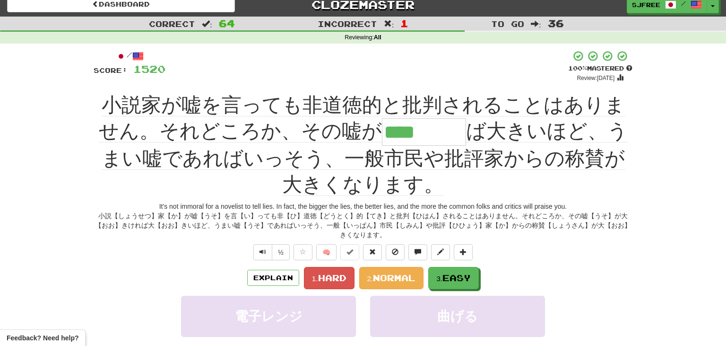
scroll to position [6, 0]
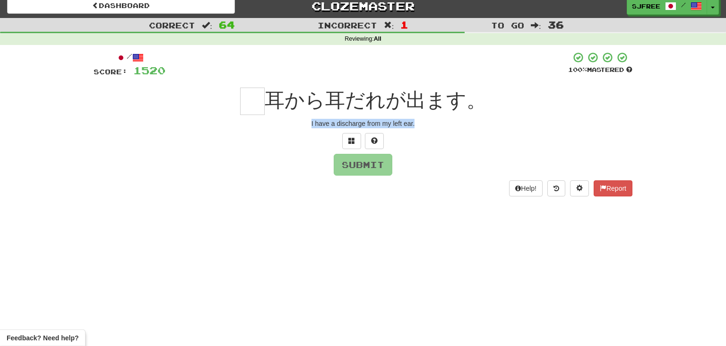
drag, startPoint x: 308, startPoint y: 122, endPoint x: 453, endPoint y: 120, distance: 145.2
click at [453, 120] on div "I have a discharge from my left ear." at bounding box center [363, 123] width 539 height 9
click at [258, 105] on input "text" at bounding box center [252, 100] width 25 height 27
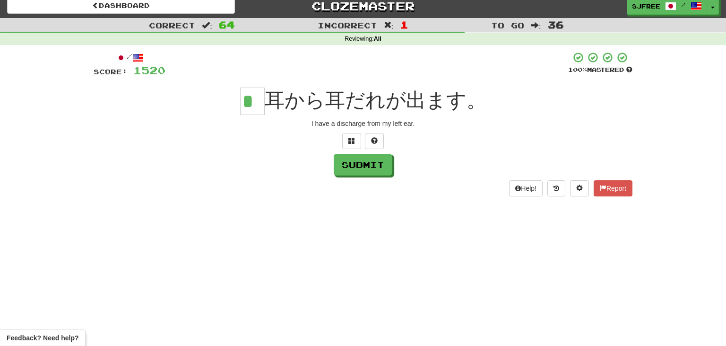
scroll to position [0, 0]
type input "*"
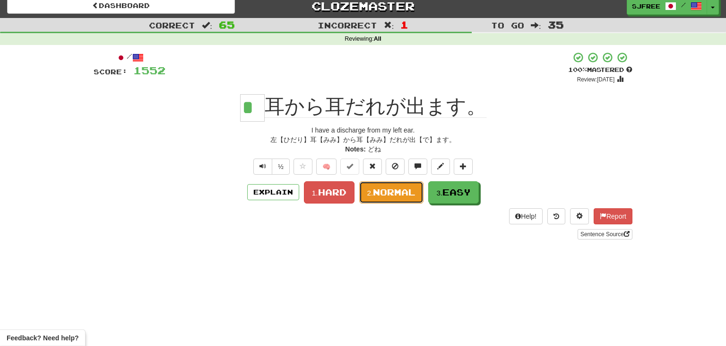
click at [394, 196] on span "Normal" at bounding box center [394, 192] width 43 height 10
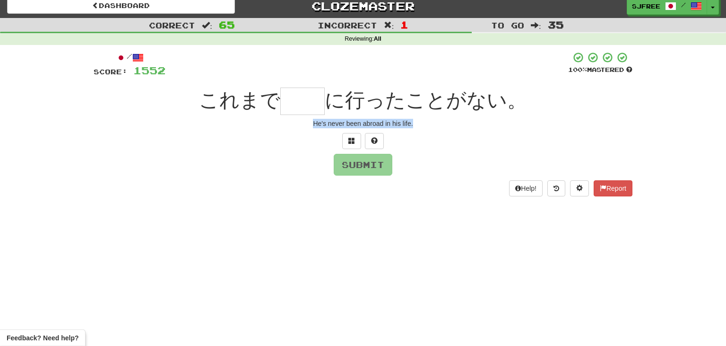
drag, startPoint x: 313, startPoint y: 122, endPoint x: 453, endPoint y: 124, distance: 140.4
click at [453, 124] on div "He's never been abroad in his life." at bounding box center [363, 123] width 539 height 9
click at [298, 97] on input "text" at bounding box center [302, 100] width 44 height 27
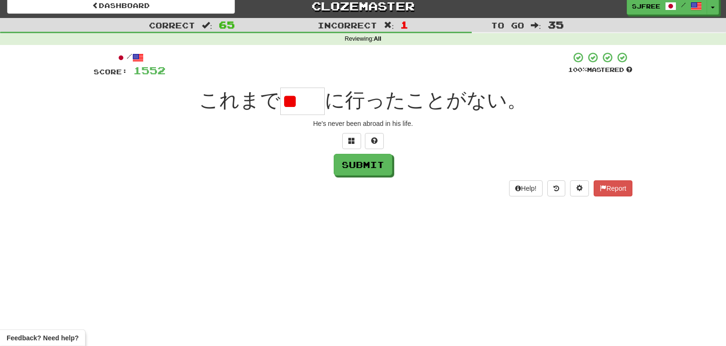
type input "*"
click at [61, 113] on div "Correct : 65 Incorrect : 1 To go : 35 Reviewing : All / Score: [DATE] 100 % Mas…" at bounding box center [363, 113] width 726 height 191
click at [34, 113] on div "Correct : 65 Incorrect : 1 To go : 35 Reviewing : All / Score: [DATE] 100 % Mas…" at bounding box center [363, 113] width 726 height 191
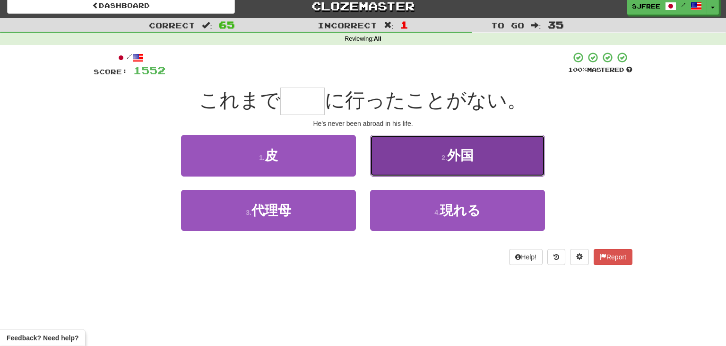
click at [490, 149] on button "2 . 外国" at bounding box center [457, 155] width 175 height 41
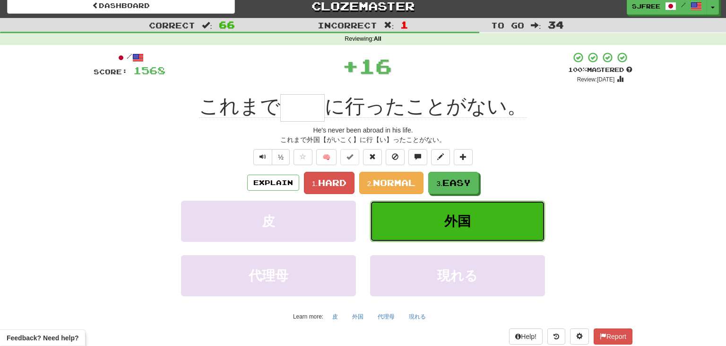
type input "**"
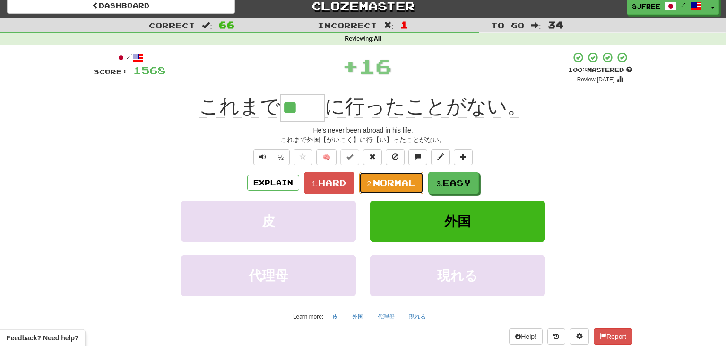
click at [391, 179] on span "Normal" at bounding box center [394, 182] width 43 height 10
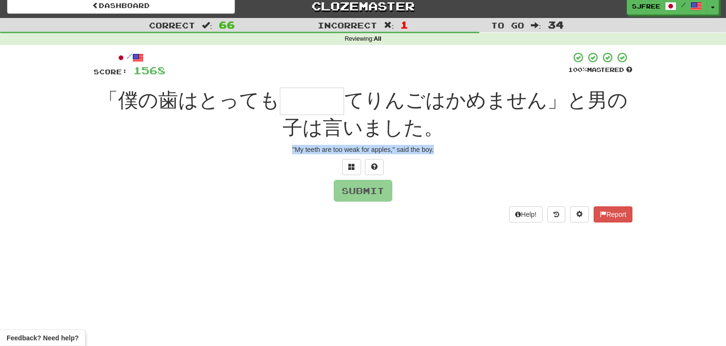
drag, startPoint x: 286, startPoint y: 148, endPoint x: 463, endPoint y: 149, distance: 176.8
click at [463, 149] on div ""My teeth are too weak for apples," said the boy." at bounding box center [363, 149] width 539 height 9
click at [310, 98] on input "text" at bounding box center [312, 100] width 64 height 27
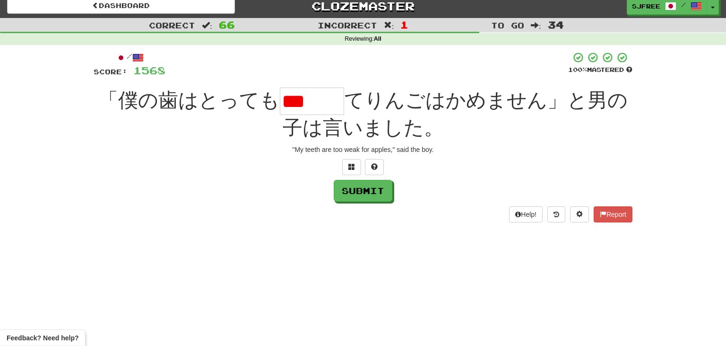
click at [340, 97] on input "***" at bounding box center [312, 100] width 64 height 27
type input "*"
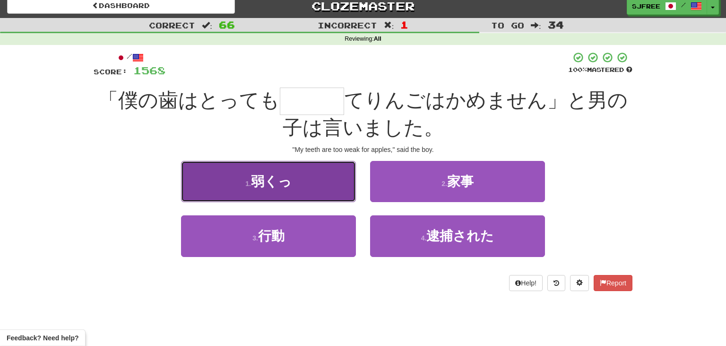
click at [309, 191] on button "1 . 弱くっ" at bounding box center [268, 181] width 175 height 41
type input "***"
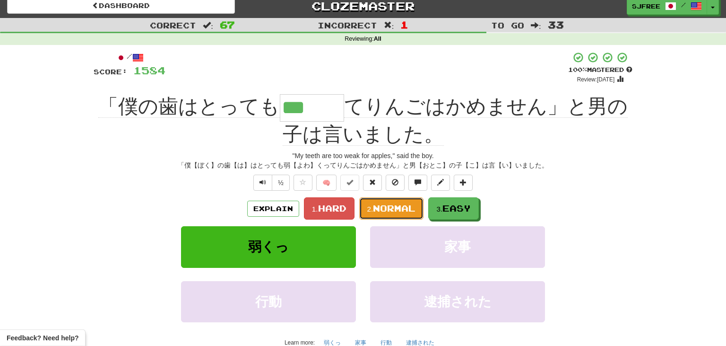
click at [387, 209] on span "Normal" at bounding box center [394, 208] width 43 height 10
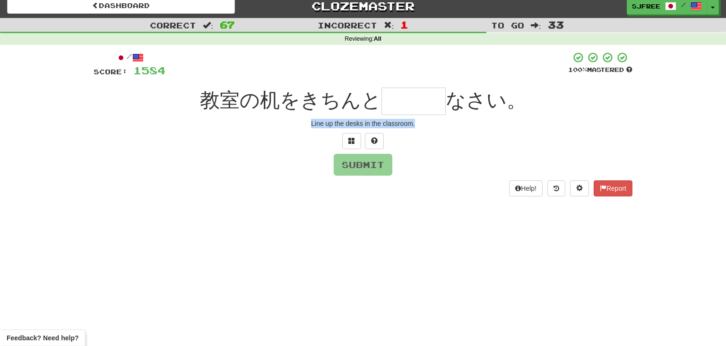
drag, startPoint x: 307, startPoint y: 123, endPoint x: 455, endPoint y: 137, distance: 148.6
click at [455, 137] on div "/ Score: [DATE] 100 % Mastered 教室の机をきちんと なさい。 Line up the desks in the classroo…" at bounding box center [363, 124] width 539 height 145
click at [404, 107] on input "text" at bounding box center [414, 100] width 64 height 27
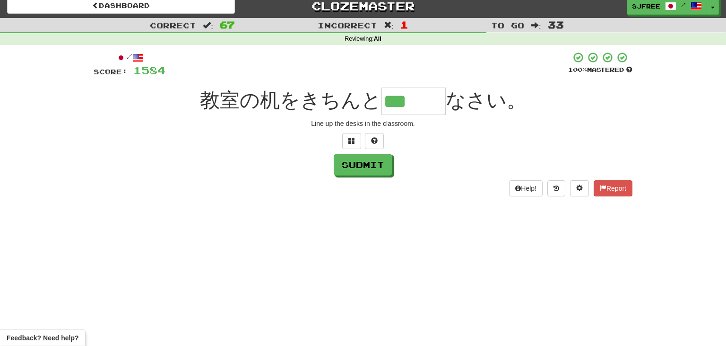
type input "***"
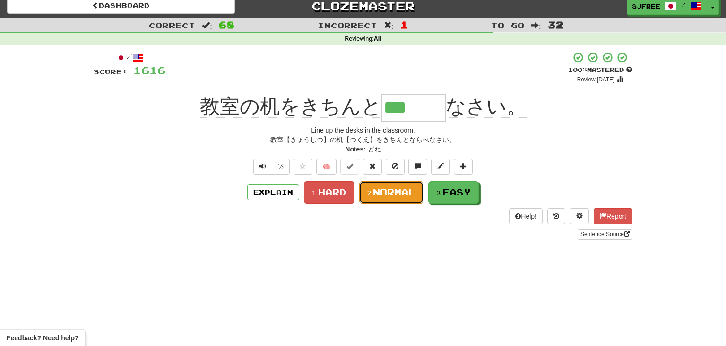
click at [398, 193] on span "Normal" at bounding box center [394, 192] width 43 height 10
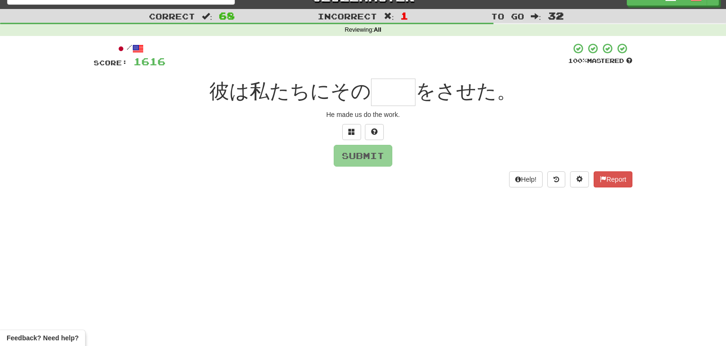
scroll to position [16, 0]
drag, startPoint x: 322, startPoint y: 108, endPoint x: 451, endPoint y: 114, distance: 128.3
click at [451, 114] on div "/ Score: [DATE] 100 % Mastered 彼は私たちにその をさせた。 He made us do the work. Submit He…" at bounding box center [363, 114] width 539 height 145
click at [387, 91] on input "text" at bounding box center [393, 91] width 44 height 27
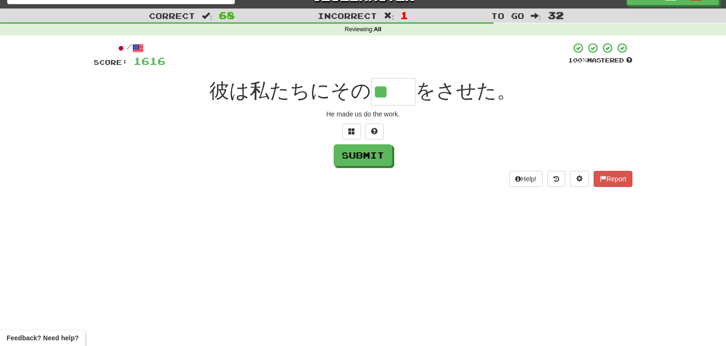
type input "**"
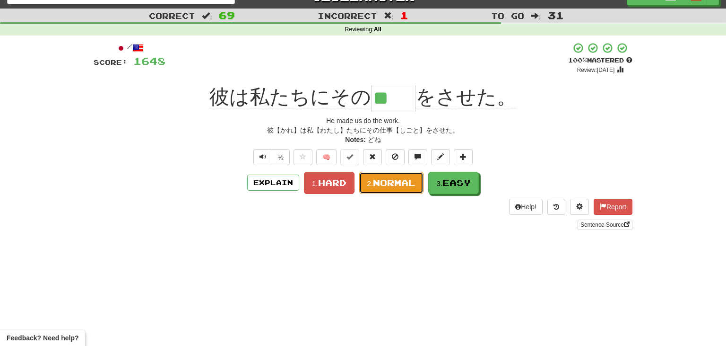
click at [393, 175] on button "2. Normal" at bounding box center [391, 183] width 65 height 22
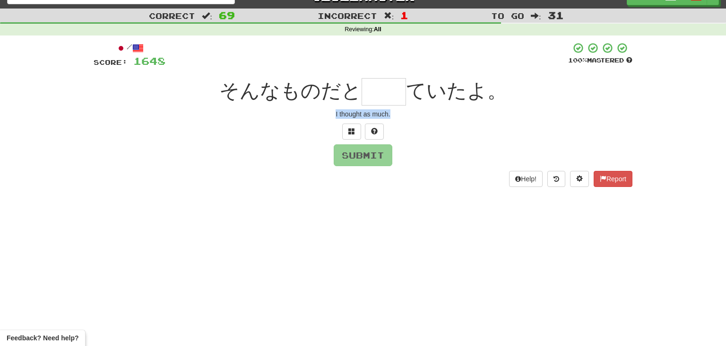
drag, startPoint x: 333, startPoint y: 110, endPoint x: 402, endPoint y: 113, distance: 69.1
click at [402, 113] on div "I thought as much." at bounding box center [363, 113] width 539 height 9
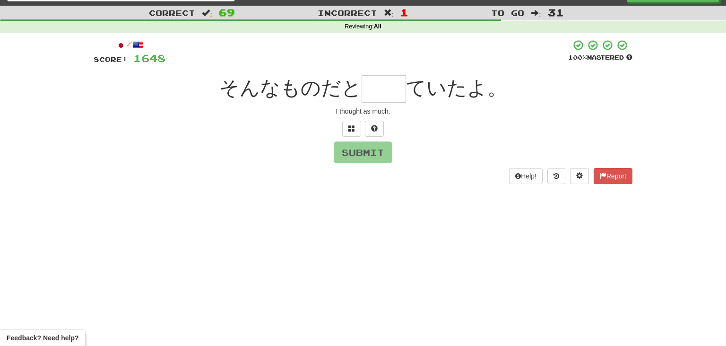
click at [380, 89] on input "text" at bounding box center [384, 88] width 44 height 27
type input "*"
drag, startPoint x: 335, startPoint y: 114, endPoint x: 422, endPoint y: 117, distance: 86.6
click at [422, 117] on div "/ Score: [DATE] 100 % Mastered そんなものだと ていたよ。 I thought as much. Submit Help! Re…" at bounding box center [363, 111] width 539 height 145
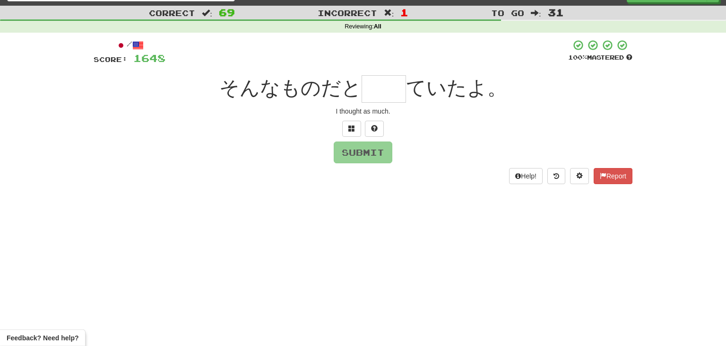
click at [372, 96] on input "text" at bounding box center [384, 88] width 44 height 27
type input "**"
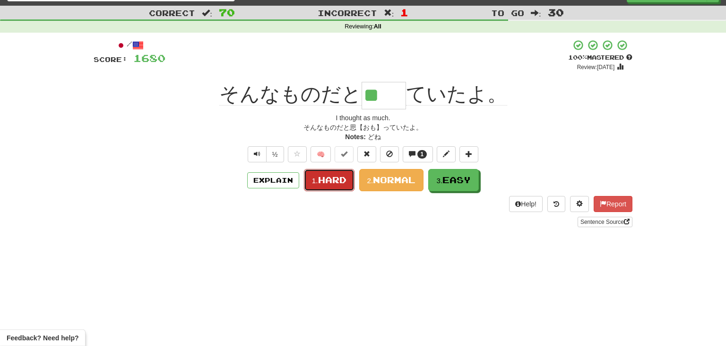
click at [333, 177] on span "Hard" at bounding box center [332, 179] width 28 height 10
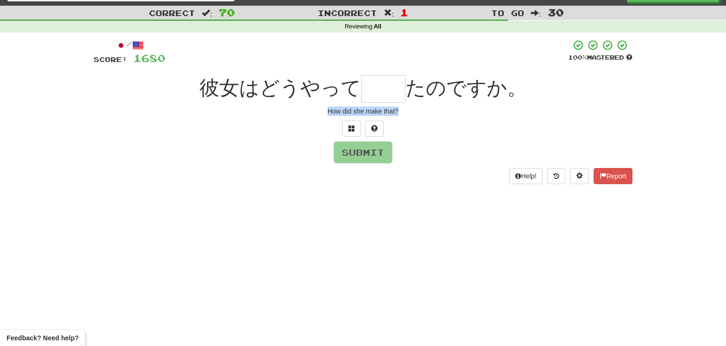
drag, startPoint x: 326, startPoint y: 109, endPoint x: 444, endPoint y: 114, distance: 118.3
click at [444, 114] on div "How did she make that?" at bounding box center [363, 110] width 539 height 9
click at [372, 80] on input "text" at bounding box center [383, 88] width 44 height 27
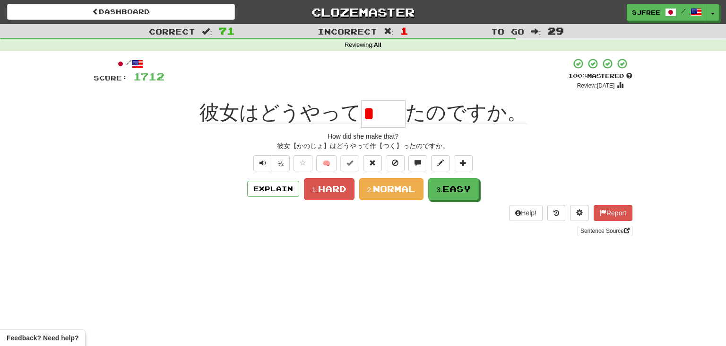
type input "*"
click at [458, 235] on div "Sentence Source" at bounding box center [363, 231] width 539 height 10
click at [385, 190] on span "Normal" at bounding box center [394, 188] width 43 height 10
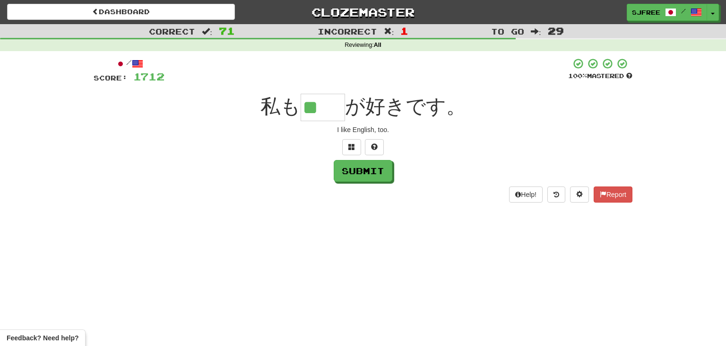
type input "**"
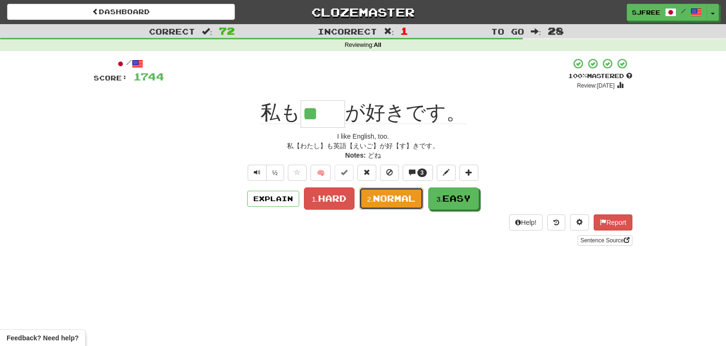
click at [379, 197] on span "Normal" at bounding box center [394, 198] width 43 height 10
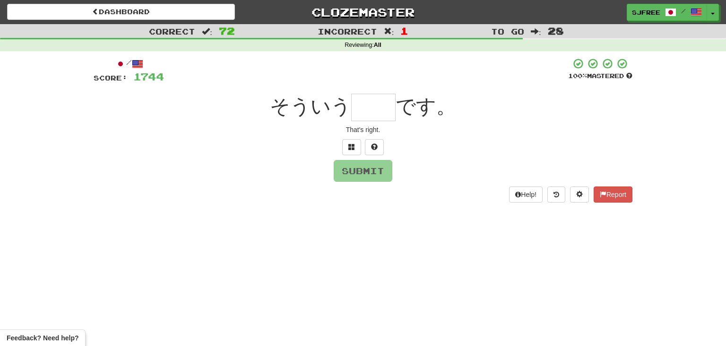
click at [379, 197] on div "Help! Report" at bounding box center [363, 194] width 539 height 16
click at [356, 112] on input "text" at bounding box center [373, 107] width 44 height 27
type input "*"
drag, startPoint x: 344, startPoint y: 131, endPoint x: 410, endPoint y: 136, distance: 66.4
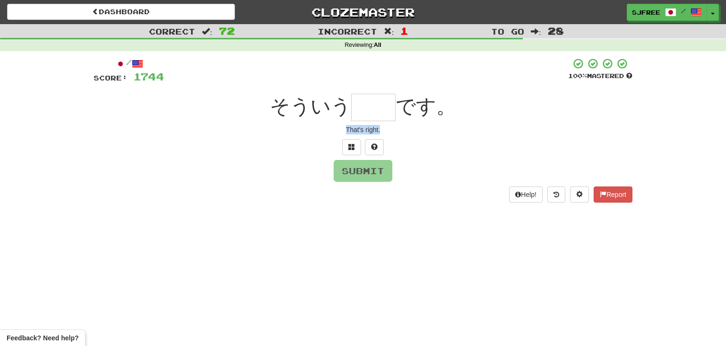
click at [410, 136] on div "/ Score: [DATE] 100 % Mastered そういう です。 That's right. Submit Help! Report" at bounding box center [363, 130] width 539 height 145
click at [357, 111] on input "text" at bounding box center [373, 107] width 44 height 27
type input "*"
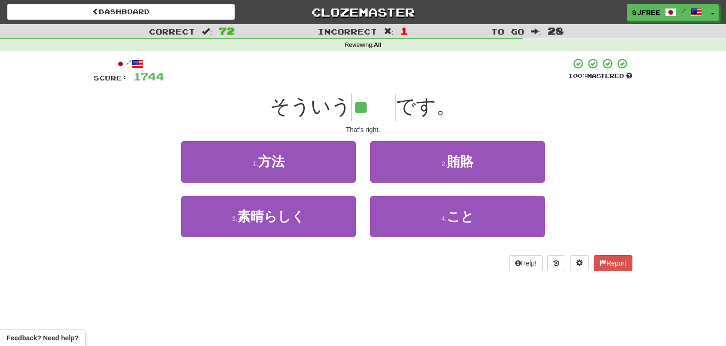
type input "**"
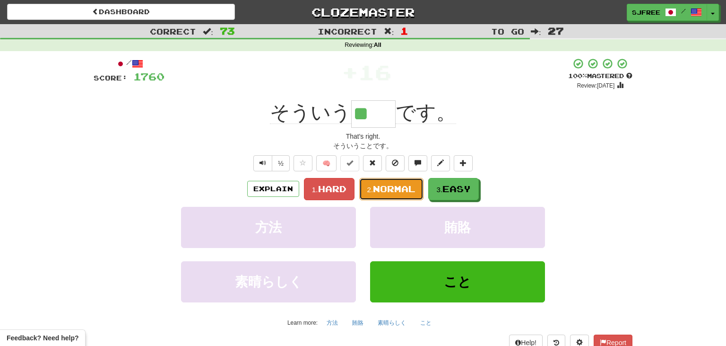
click at [383, 193] on span "Normal" at bounding box center [394, 188] width 43 height 10
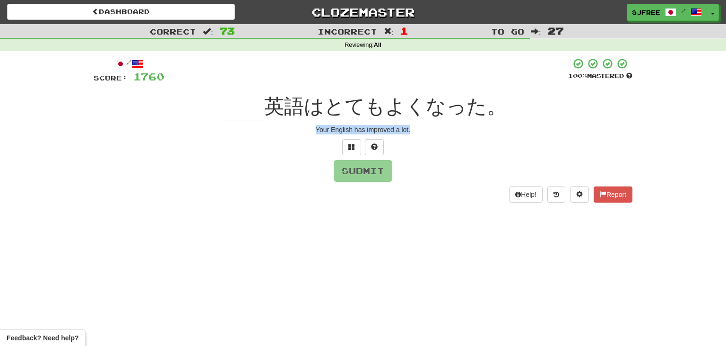
drag, startPoint x: 314, startPoint y: 131, endPoint x: 464, endPoint y: 133, distance: 149.4
click at [464, 133] on div "Your English has improved a lot." at bounding box center [363, 129] width 539 height 9
click at [252, 105] on input "text" at bounding box center [242, 107] width 44 height 27
click at [247, 105] on input "text" at bounding box center [242, 107] width 44 height 27
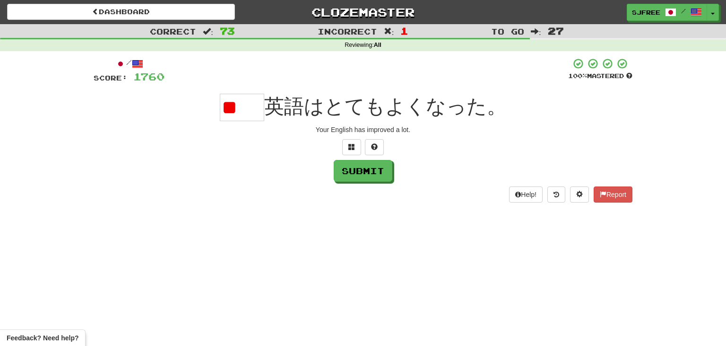
type input "*"
type input "**"
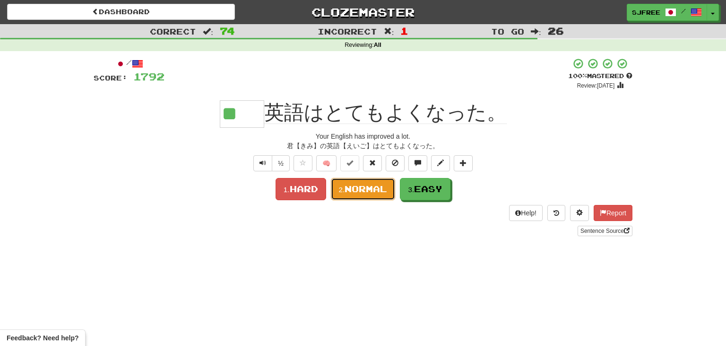
click at [356, 192] on span "Normal" at bounding box center [366, 188] width 43 height 10
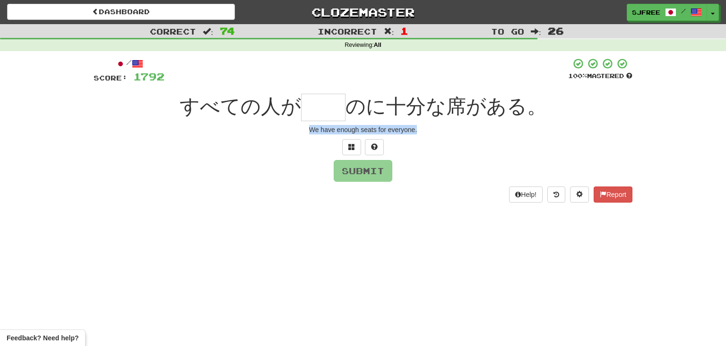
drag, startPoint x: 305, startPoint y: 131, endPoint x: 454, endPoint y: 144, distance: 149.9
click at [454, 144] on div "/ Score: [DATE] 100 % Mastered すべての人が のに十分な席がある。 We have enough seats for every…" at bounding box center [363, 130] width 539 height 145
click at [327, 112] on input "text" at bounding box center [323, 107] width 44 height 27
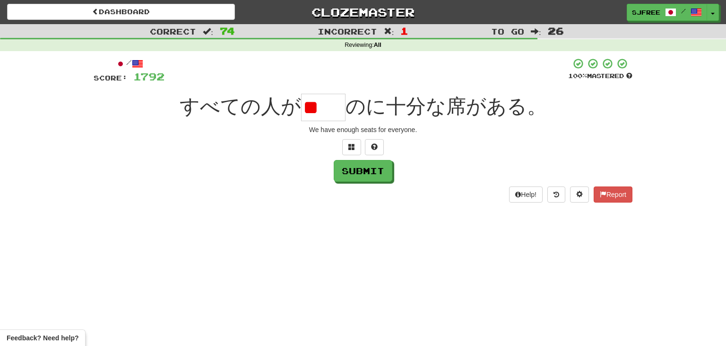
type input "*"
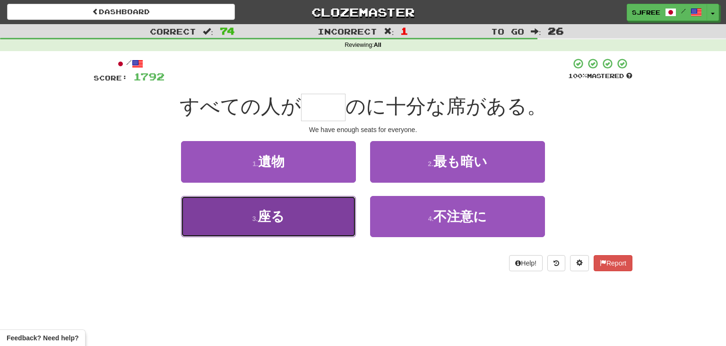
click at [326, 220] on button "3 . 座る" at bounding box center [268, 216] width 175 height 41
type input "**"
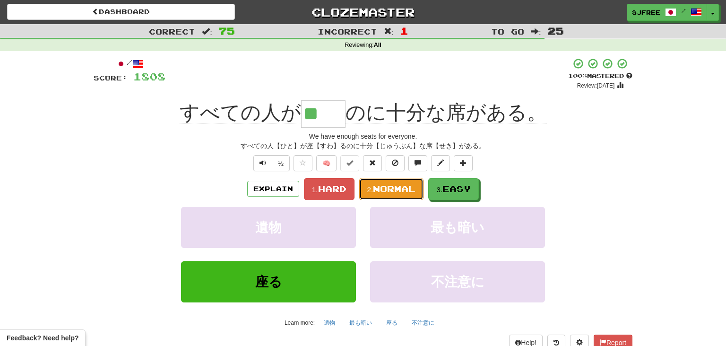
click at [387, 190] on span "Normal" at bounding box center [394, 188] width 43 height 10
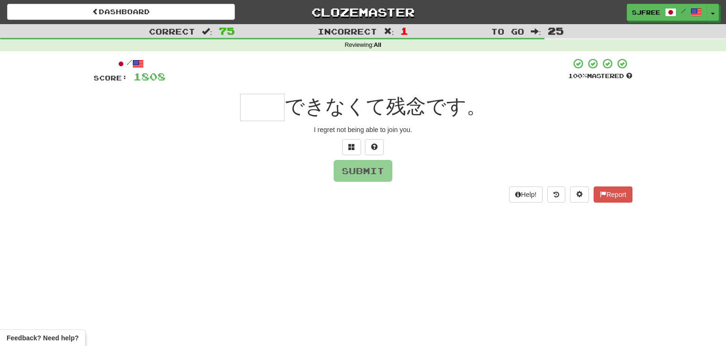
scroll to position [10, 0]
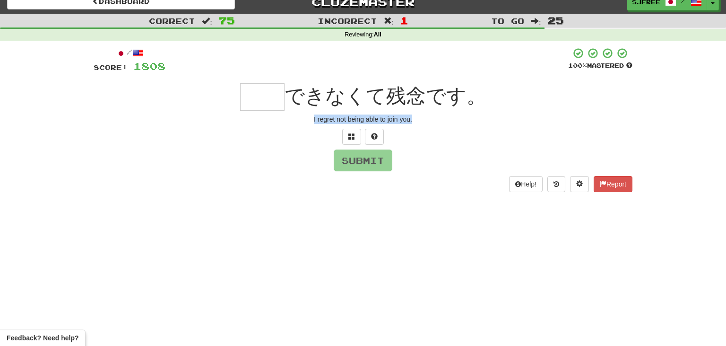
drag, startPoint x: 302, startPoint y: 122, endPoint x: 442, endPoint y: 122, distance: 140.0
click at [442, 122] on div "I regret not being able to join you." at bounding box center [363, 118] width 539 height 9
click at [269, 95] on input "text" at bounding box center [262, 96] width 44 height 27
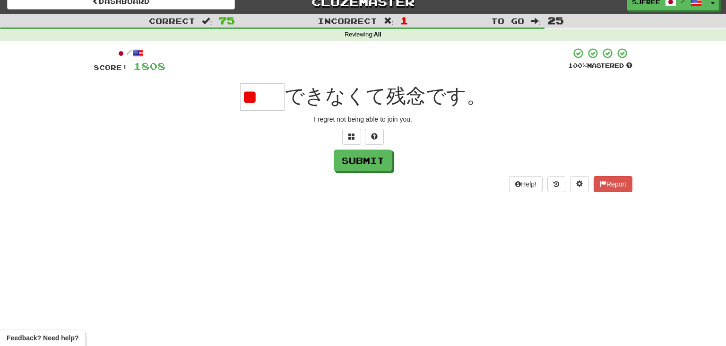
scroll to position [0, 0]
type input "*"
click at [257, 104] on input "text" at bounding box center [262, 96] width 44 height 27
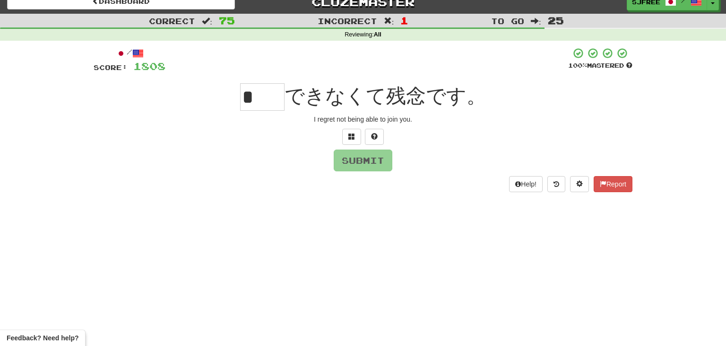
type input "*"
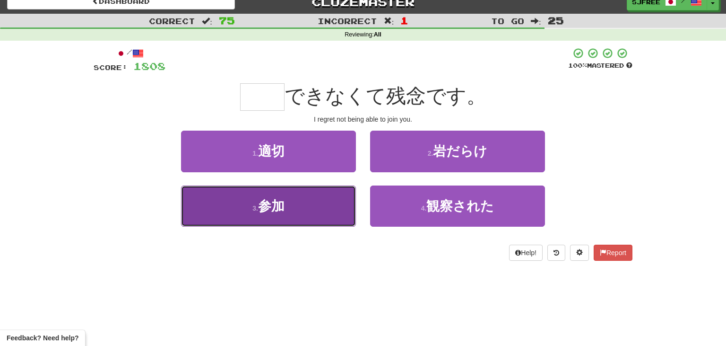
click at [288, 207] on button "3 . 参加" at bounding box center [268, 205] width 175 height 41
type input "**"
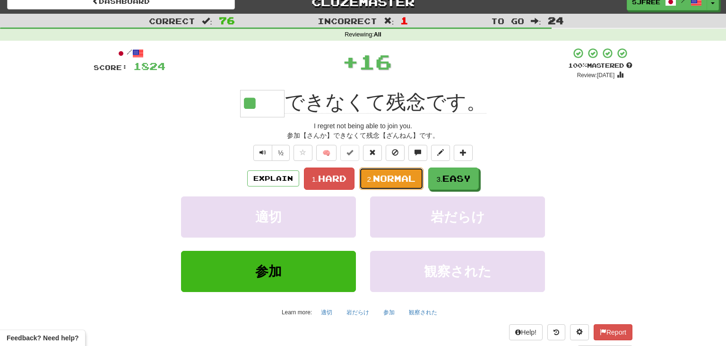
click at [394, 181] on span "Normal" at bounding box center [394, 178] width 43 height 10
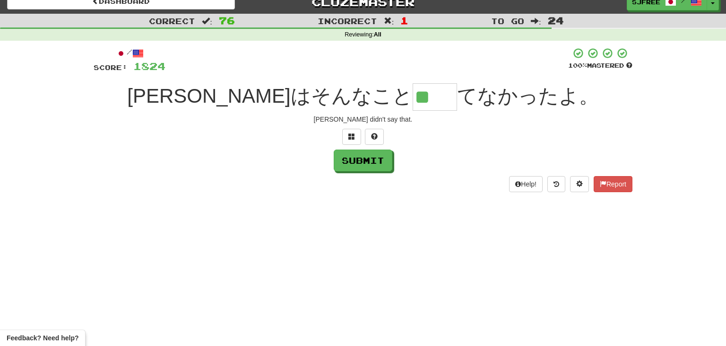
type input "**"
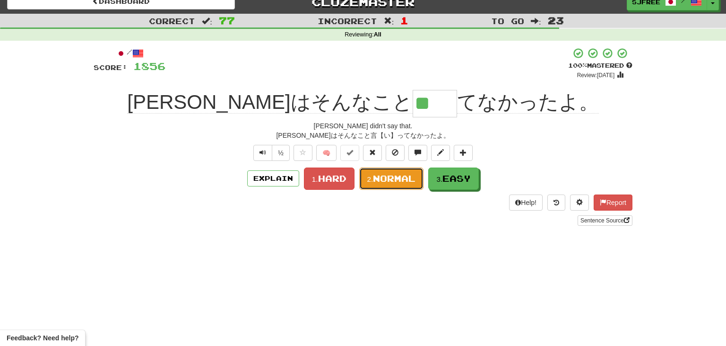
click at [383, 174] on span "Normal" at bounding box center [394, 178] width 43 height 10
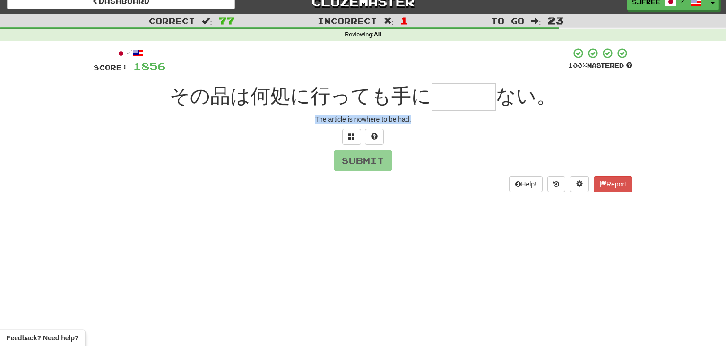
drag, startPoint x: 317, startPoint y: 116, endPoint x: 446, endPoint y: 122, distance: 129.2
click at [446, 122] on div "The article is nowhere to be had." at bounding box center [363, 118] width 539 height 9
click at [444, 95] on input "text" at bounding box center [464, 96] width 64 height 27
type input "*"
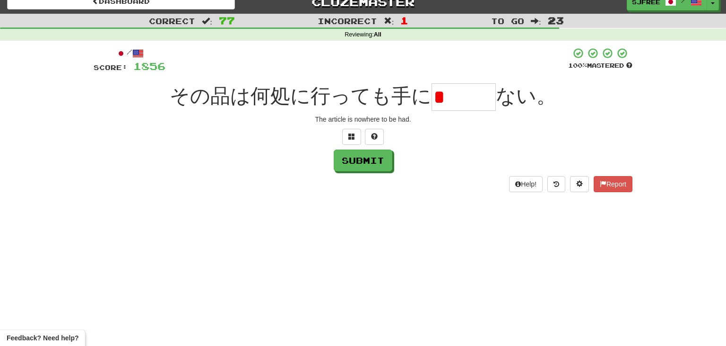
type input "*"
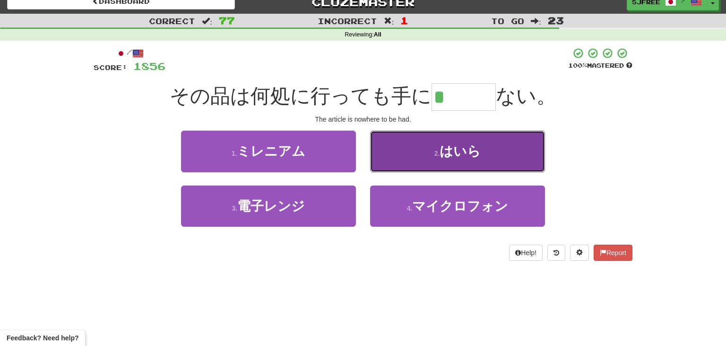
click at [479, 140] on button "2 . はいら" at bounding box center [457, 151] width 175 height 41
type input "***"
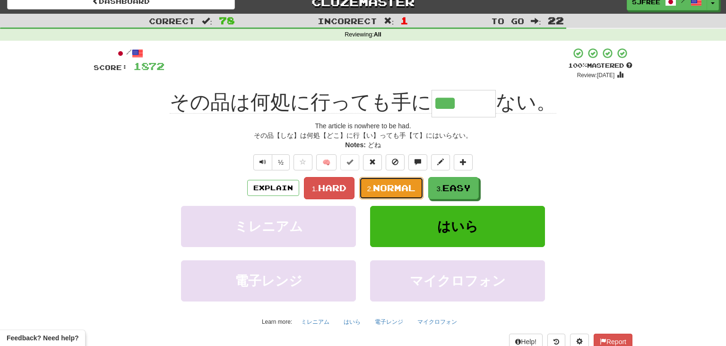
click at [384, 191] on span "Normal" at bounding box center [394, 188] width 43 height 10
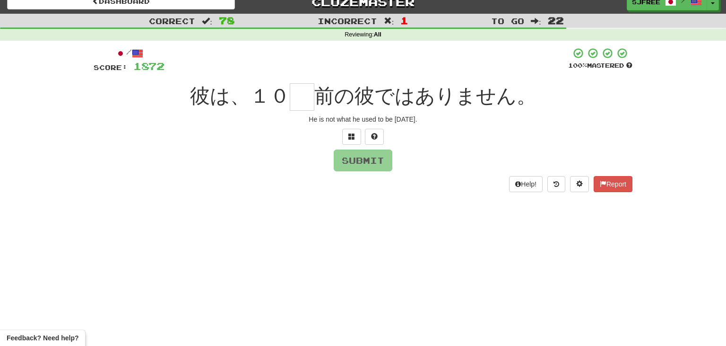
scroll to position [22, 0]
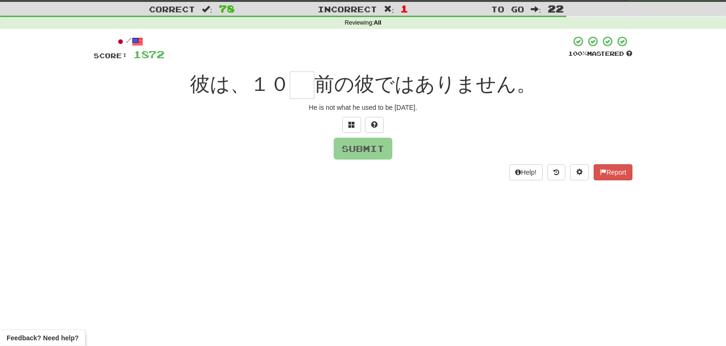
drag, startPoint x: 295, startPoint y: 120, endPoint x: 306, endPoint y: 118, distance: 11.0
click at [306, 118] on div at bounding box center [363, 125] width 539 height 16
drag, startPoint x: 300, startPoint y: 107, endPoint x: 448, endPoint y: 112, distance: 148.1
click at [448, 112] on div "He is not what he used to be [DATE]." at bounding box center [363, 107] width 539 height 9
click at [304, 90] on input "text" at bounding box center [302, 84] width 25 height 27
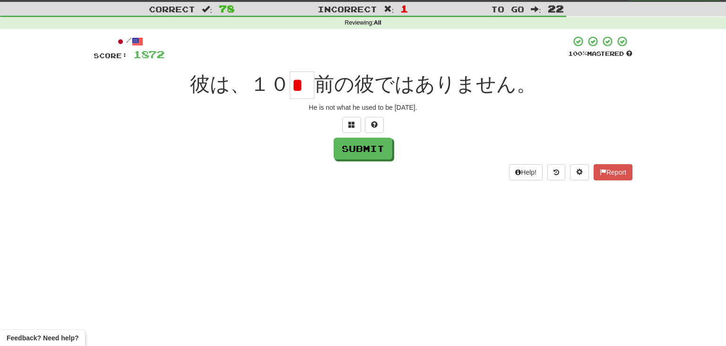
scroll to position [0, 0]
type input "*"
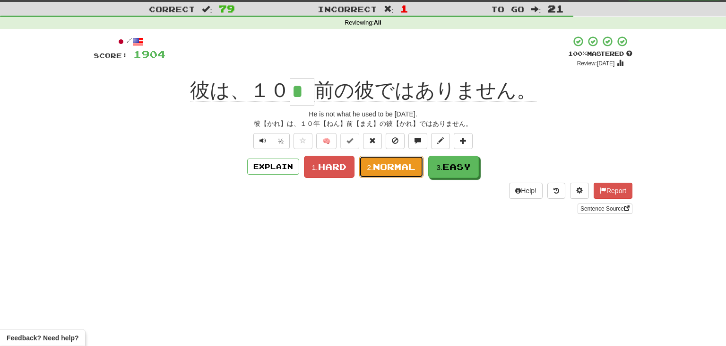
click at [381, 170] on span "Normal" at bounding box center [394, 166] width 43 height 10
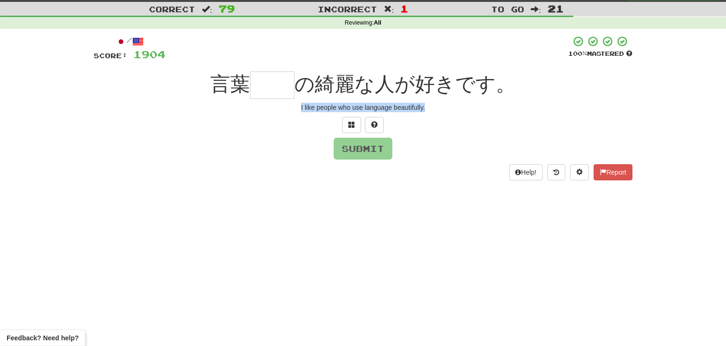
drag, startPoint x: 294, startPoint y: 107, endPoint x: 482, endPoint y: 113, distance: 188.3
click at [482, 113] on div "/ Score: [DATE] 100 % Mastered 言葉 の綺麗な人が好きです。 I like people who use language be…" at bounding box center [363, 107] width 539 height 145
click at [263, 90] on input "text" at bounding box center [272, 84] width 44 height 27
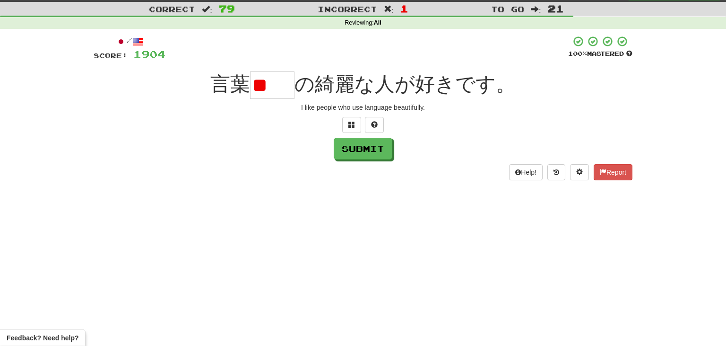
type input "*"
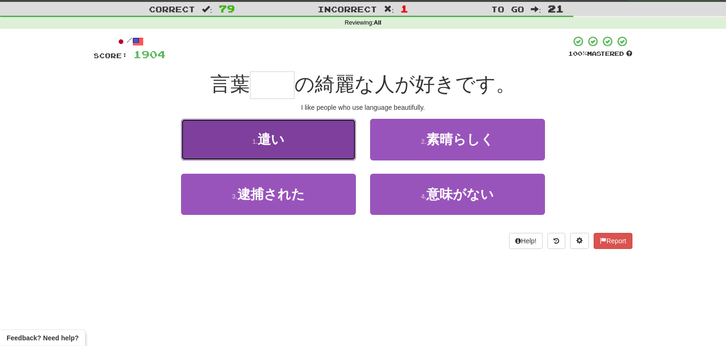
click at [271, 144] on span "遣い" at bounding box center [271, 139] width 27 height 15
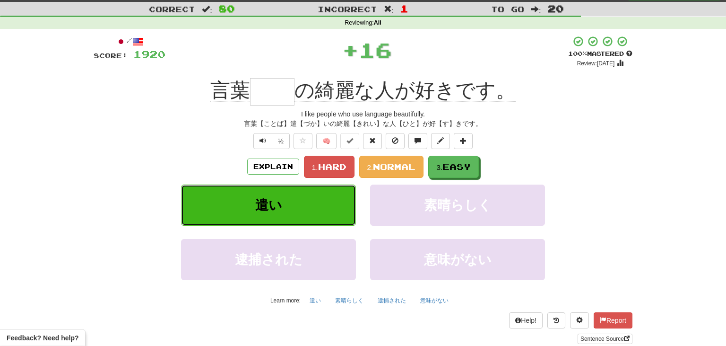
type input "**"
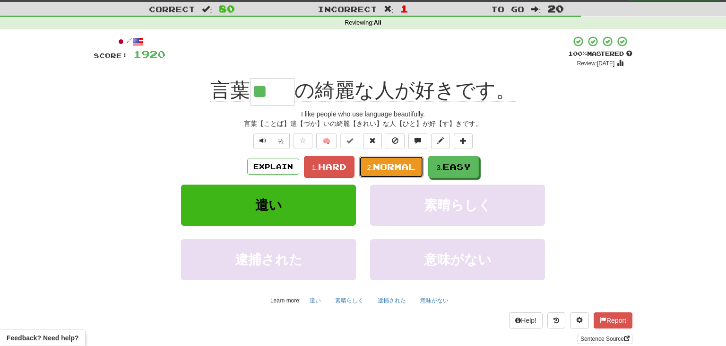
click at [384, 171] on span "Normal" at bounding box center [394, 166] width 43 height 10
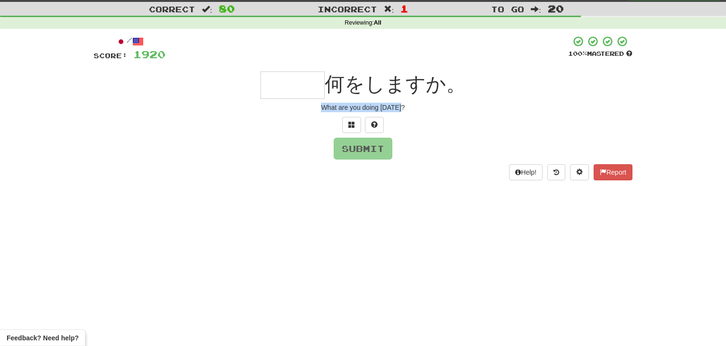
drag, startPoint x: 318, startPoint y: 108, endPoint x: 431, endPoint y: 107, distance: 113.0
click at [431, 107] on div "What are you doing [DATE]?" at bounding box center [363, 107] width 539 height 9
click at [278, 85] on input "text" at bounding box center [293, 84] width 64 height 27
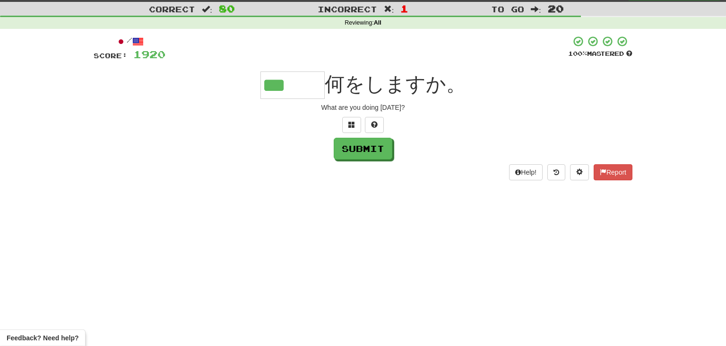
type input "***"
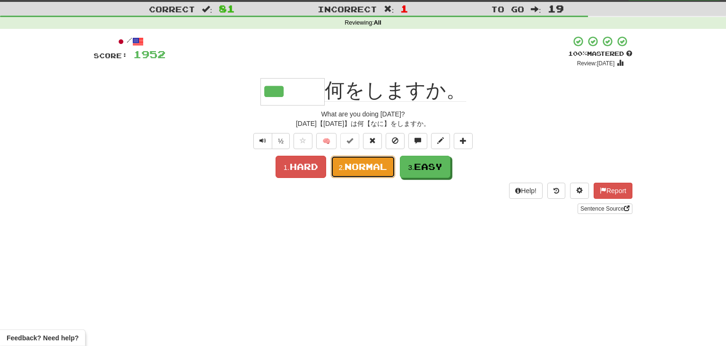
click at [367, 167] on span "Normal" at bounding box center [366, 166] width 43 height 10
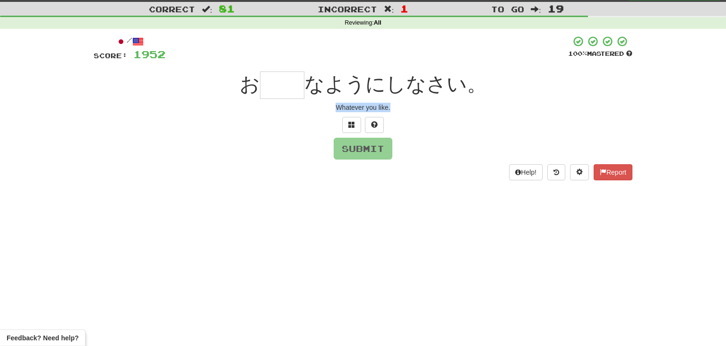
drag, startPoint x: 337, startPoint y: 104, endPoint x: 428, endPoint y: 109, distance: 91.9
click at [428, 109] on div "Whatever you like." at bounding box center [363, 107] width 539 height 9
click at [282, 89] on input "text" at bounding box center [282, 84] width 44 height 27
type input "*"
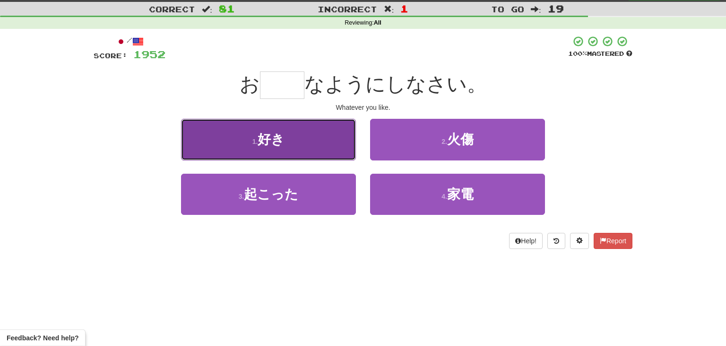
click at [301, 140] on button "1 . 好き" at bounding box center [268, 139] width 175 height 41
type input "**"
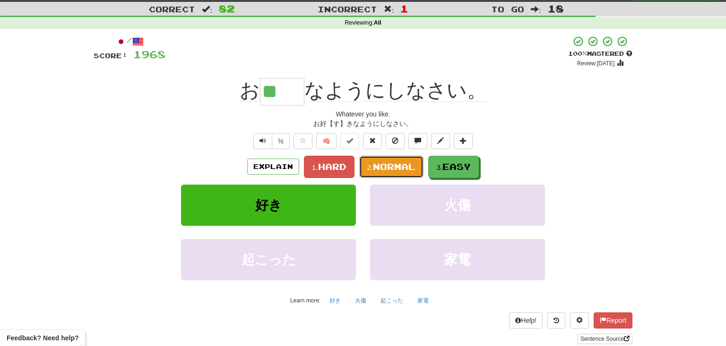
click at [396, 158] on button "2. Normal" at bounding box center [391, 167] width 65 height 22
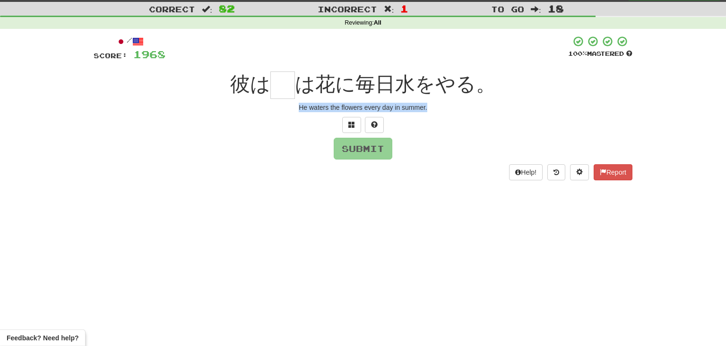
drag, startPoint x: 294, startPoint y: 105, endPoint x: 469, endPoint y: 105, distance: 174.9
click at [469, 105] on div "He waters the flowers every day in summer." at bounding box center [363, 107] width 539 height 9
click at [285, 94] on input "text" at bounding box center [282, 84] width 25 height 27
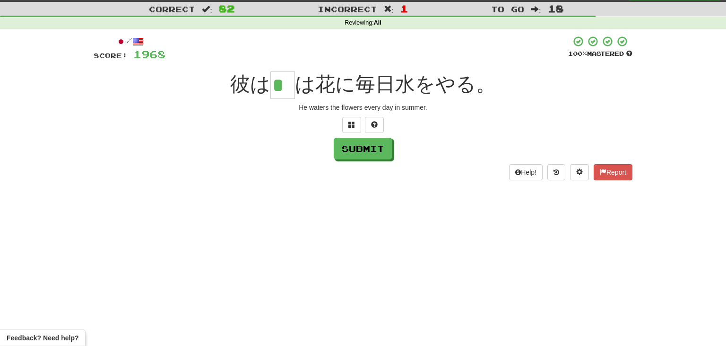
type input "*"
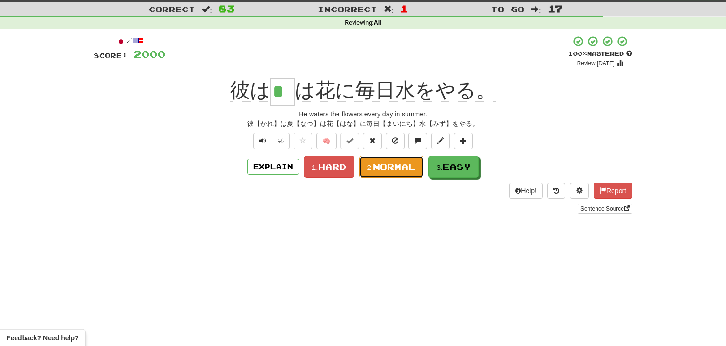
click at [402, 174] on button "2. Normal" at bounding box center [391, 167] width 65 height 22
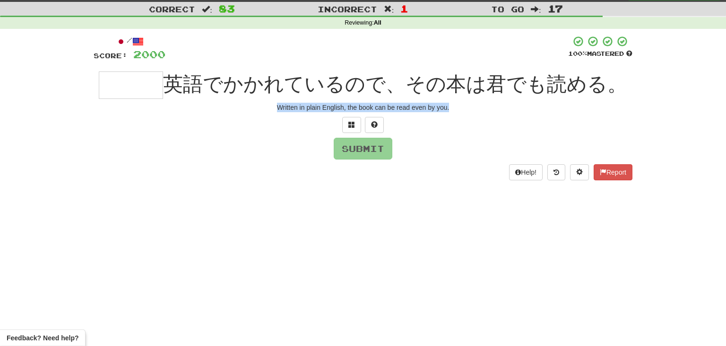
drag, startPoint x: 280, startPoint y: 106, endPoint x: 485, endPoint y: 116, distance: 205.4
click at [485, 116] on div "/ Score: [DATE] 100 % Mastered 英語でかかれているので、その本は君でも読める。 Written in plain English…" at bounding box center [363, 107] width 539 height 145
click at [139, 88] on input "text" at bounding box center [131, 84] width 64 height 27
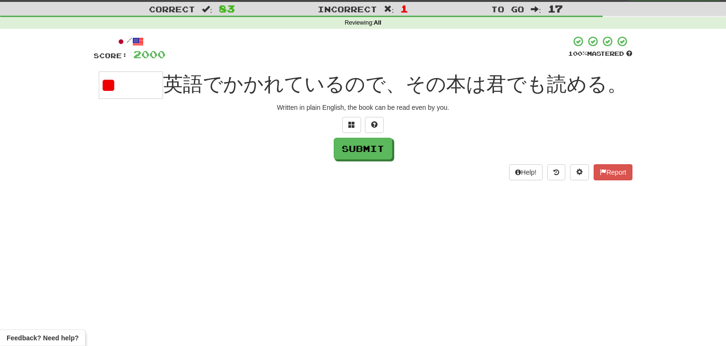
type input "*"
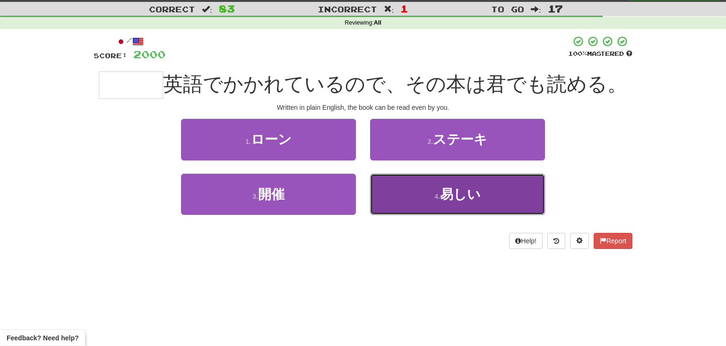
click at [464, 208] on button "4 . 易しい" at bounding box center [457, 194] width 175 height 41
type input "***"
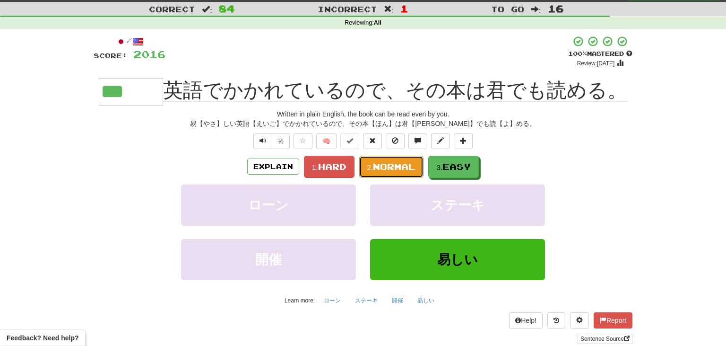
click at [390, 167] on span "Normal" at bounding box center [394, 166] width 43 height 10
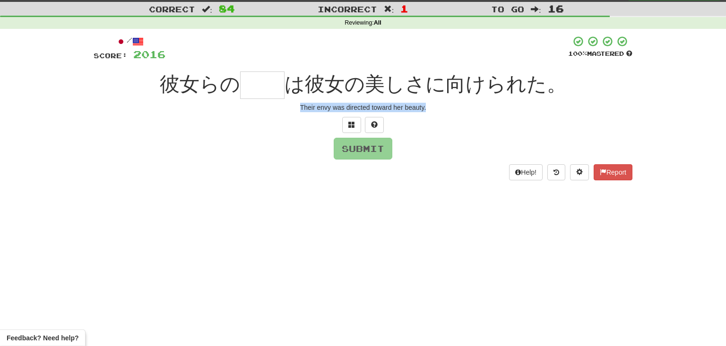
drag, startPoint x: 299, startPoint y: 104, endPoint x: 429, endPoint y: 123, distance: 132.0
click at [429, 123] on div "/ Score: [DATE] 100 % Mastered 彼女らの は彼女の美しさに向けられた。 Their envy was directed towa…" at bounding box center [363, 107] width 539 height 145
